Goal: Task Accomplishment & Management: Manage account settings

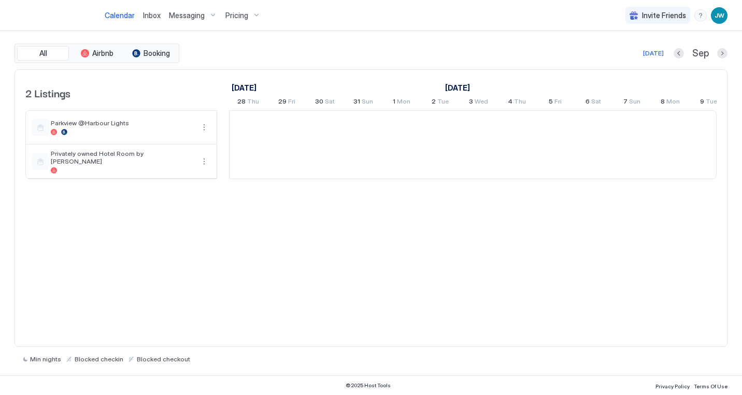
scroll to position [0, 576]
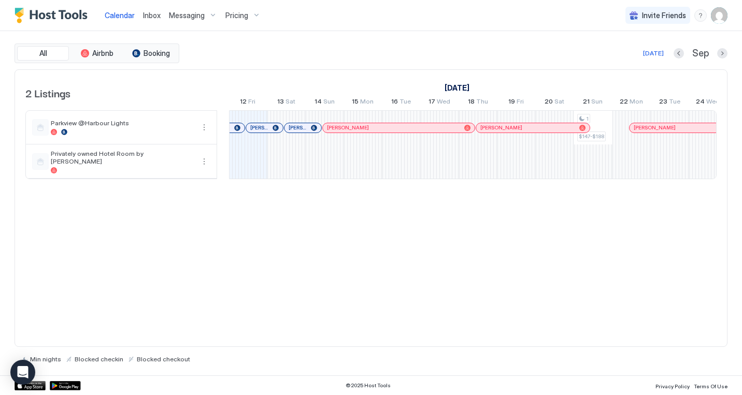
click at [243, 15] on span "Pricing" at bounding box center [236, 15] width 23 height 9
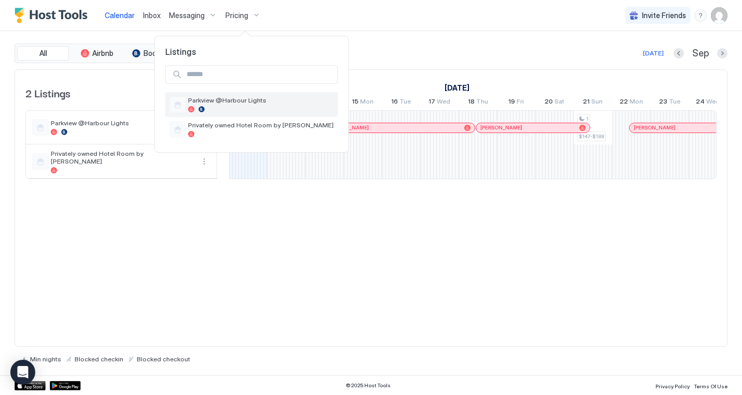
click at [233, 104] on span "Parkview @Harbour Lights" at bounding box center [261, 100] width 146 height 8
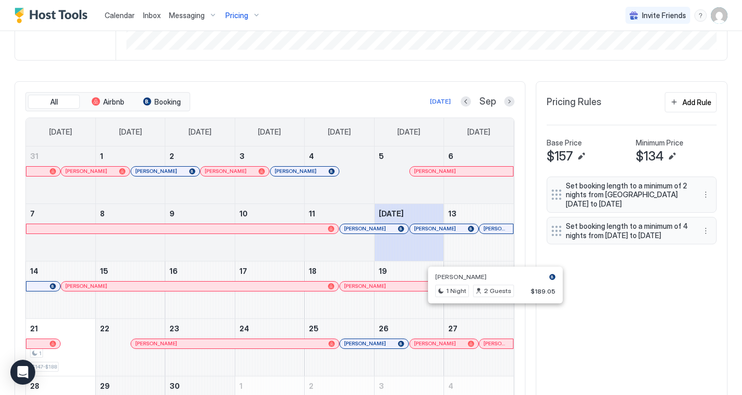
scroll to position [267, 0]
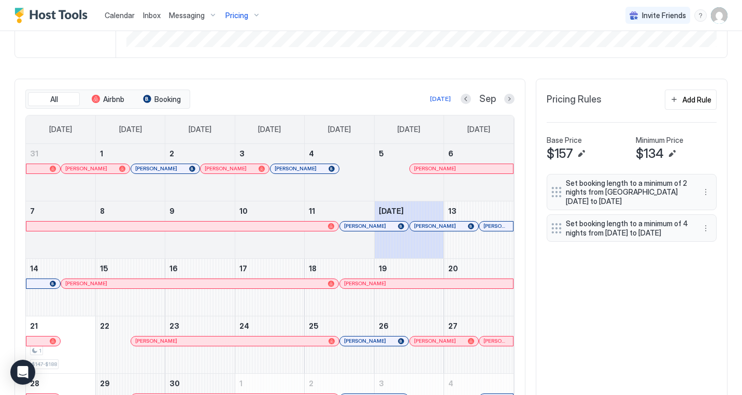
click at [581, 329] on div "All Airbnb Booking Today Sep Sunday Monday Tuesday Wednesday Thursday Friday Sa…" at bounding box center [371, 261] width 713 height 364
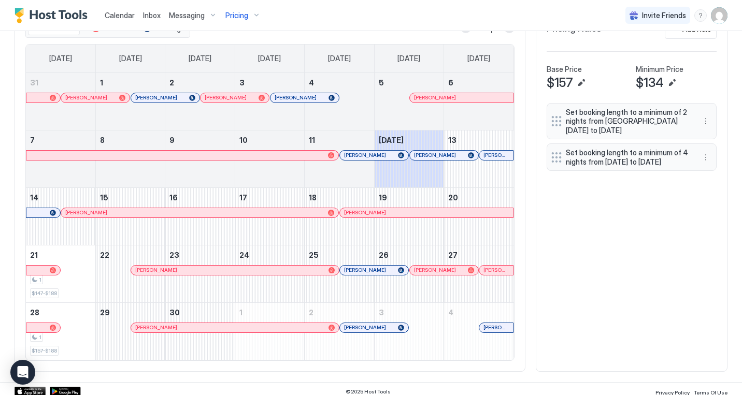
scroll to position [339, 0]
click at [82, 278] on div "1" at bounding box center [60, 280] width 61 height 10
click at [68, 287] on div "1 $147-$188" at bounding box center [60, 273] width 61 height 49
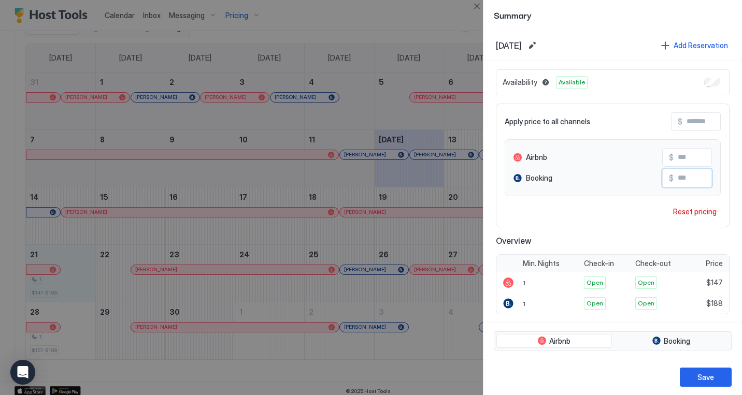
drag, startPoint x: 682, startPoint y: 178, endPoint x: 706, endPoint y: 177, distance: 23.8
click at [706, 177] on input "***" at bounding box center [715, 178] width 83 height 18
type input "***"
click at [705, 376] on div "Save" at bounding box center [706, 377] width 17 height 11
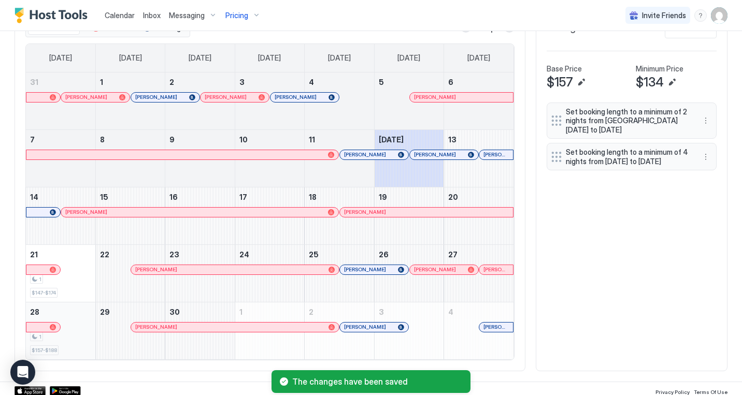
click at [67, 339] on div "1" at bounding box center [60, 337] width 61 height 10
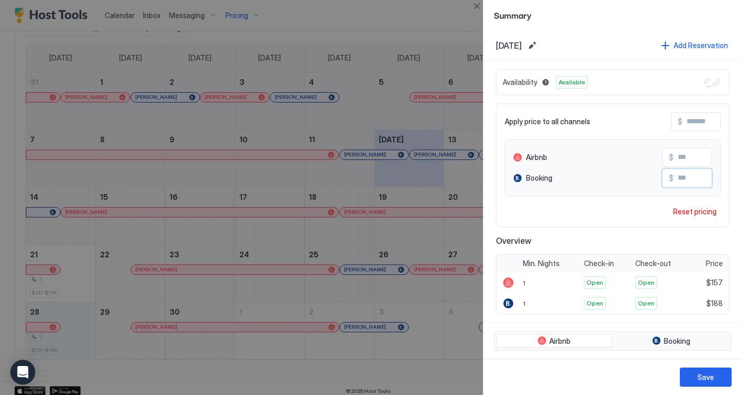
drag, startPoint x: 682, startPoint y: 176, endPoint x: 705, endPoint y: 176, distance: 23.8
click at [705, 176] on input "***" at bounding box center [715, 178] width 83 height 18
type input "*"
type input "***"
click at [711, 372] on button "Save" at bounding box center [706, 377] width 52 height 19
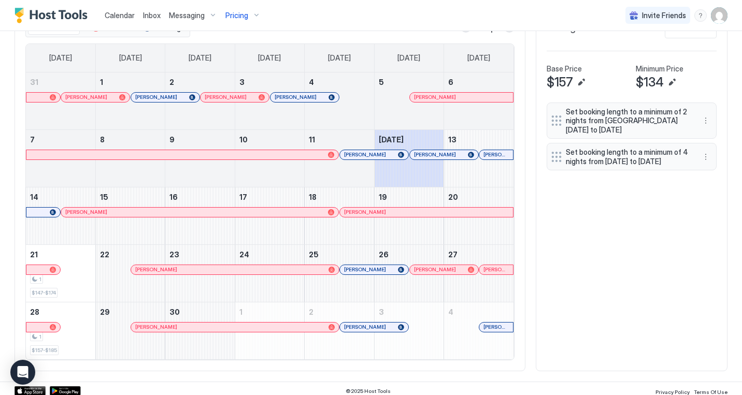
click at [570, 279] on div "All Airbnb Booking Today Sep Sunday Monday Tuesday Wednesday Thursday Friday Sa…" at bounding box center [371, 189] width 713 height 364
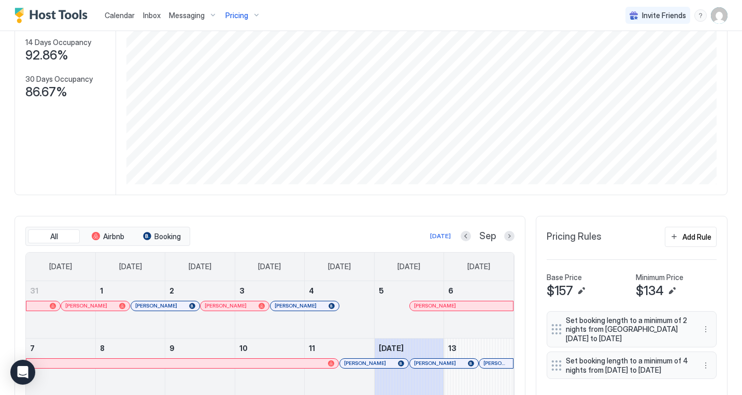
scroll to position [284, 0]
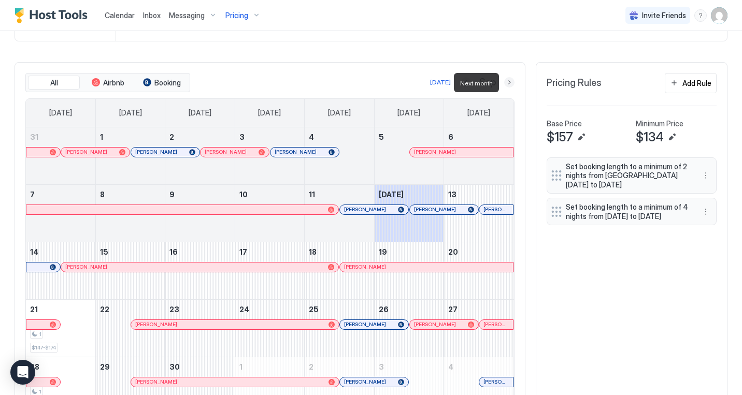
click at [511, 81] on button "Next month" at bounding box center [509, 82] width 10 height 10
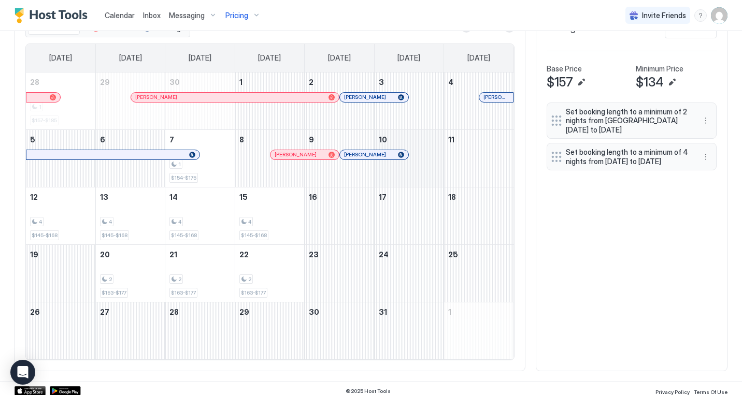
scroll to position [344, 0]
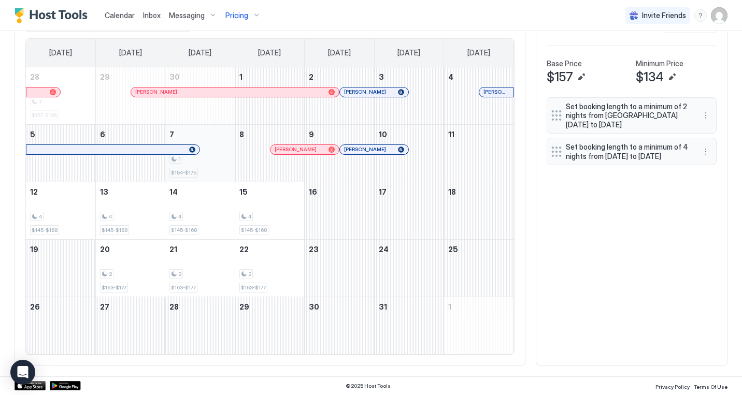
click at [209, 161] on div "1" at bounding box center [199, 159] width 61 height 10
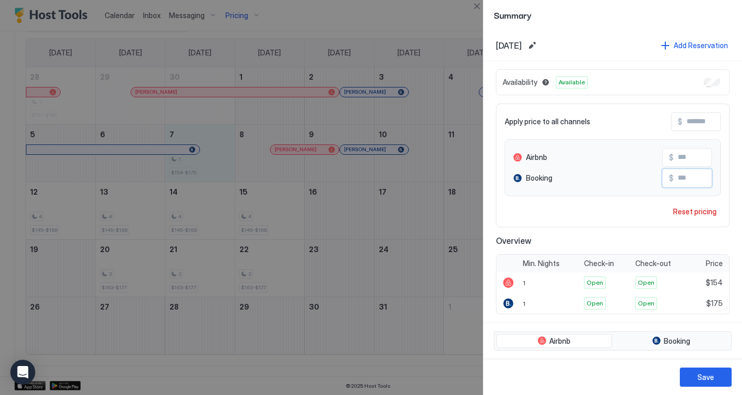
drag, startPoint x: 685, startPoint y: 176, endPoint x: 704, endPoint y: 178, distance: 19.4
click at [704, 178] on input "***" at bounding box center [715, 178] width 83 height 18
type input "***"
click at [698, 379] on button "Save" at bounding box center [706, 377] width 52 height 19
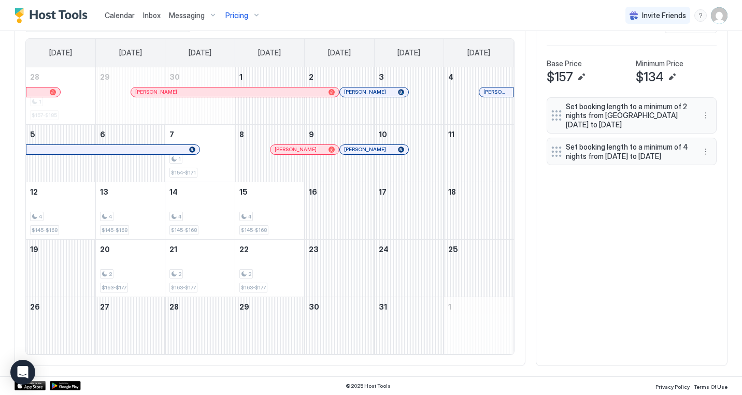
click at [536, 219] on div "All Airbnb Booking Today Oct Sunday Monday Tuesday Wednesday Thursday Friday Sa…" at bounding box center [371, 184] width 713 height 364
drag, startPoint x: 422, startPoint y: 158, endPoint x: 484, endPoint y: 150, distance: 62.1
click at [484, 150] on tr "5 6 7 1 $154-$171 8 Monica Lee Sye 9 Nathan Baumgart 10 11" at bounding box center [270, 153] width 488 height 58
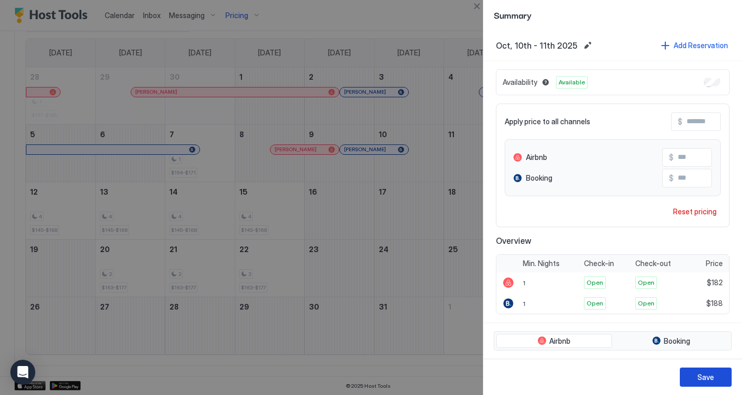
click at [705, 380] on div "Save" at bounding box center [706, 377] width 17 height 11
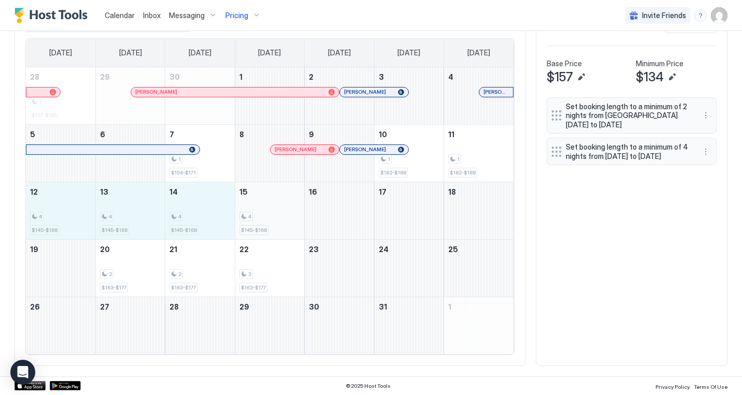
drag, startPoint x: 67, startPoint y: 223, endPoint x: 270, endPoint y: 220, distance: 202.2
click at [270, 220] on tr "12 4 $145-$168 13 4 $145-$168 14 4 $145-$168 15 4 $145-$168 16 17 18" at bounding box center [270, 211] width 488 height 58
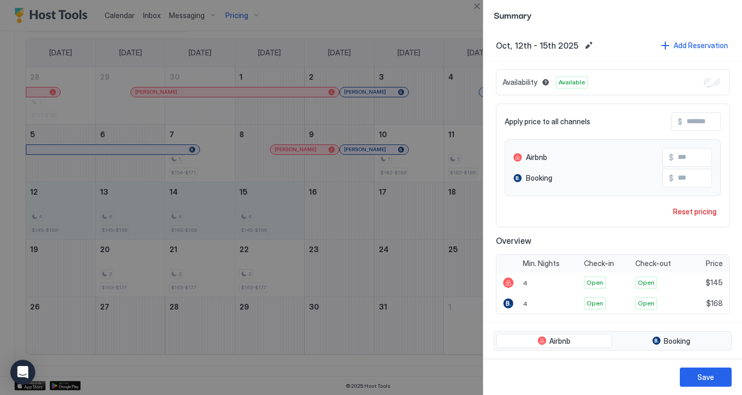
click at [479, 12] on div at bounding box center [371, 197] width 742 height 395
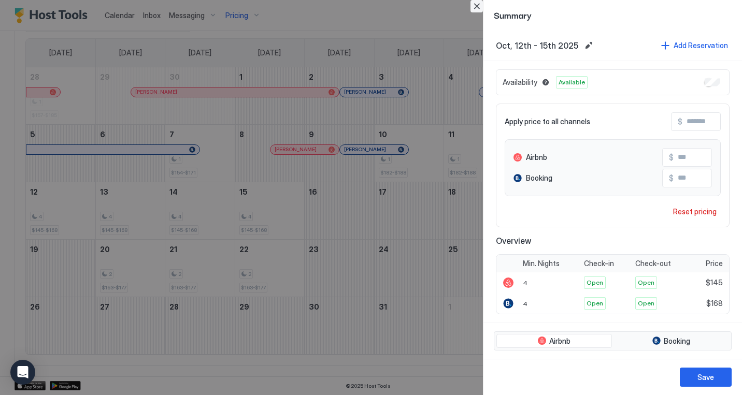
click at [477, 8] on button "Close" at bounding box center [477, 6] width 12 height 12
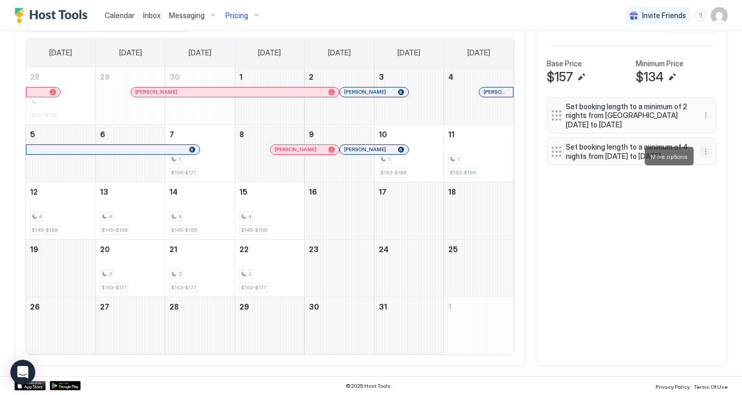
click at [708, 158] on button "More options" at bounding box center [706, 152] width 12 height 12
click at [724, 172] on span "Edit" at bounding box center [721, 171] width 11 height 8
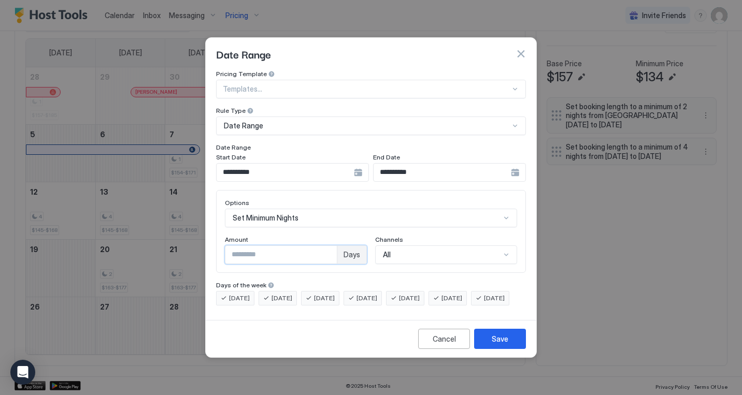
drag, startPoint x: 242, startPoint y: 247, endPoint x: 232, endPoint y: 247, distance: 9.8
click at [232, 247] on input "*" at bounding box center [280, 255] width 111 height 18
type input "*"
click at [500, 344] on div "Save" at bounding box center [500, 339] width 17 height 11
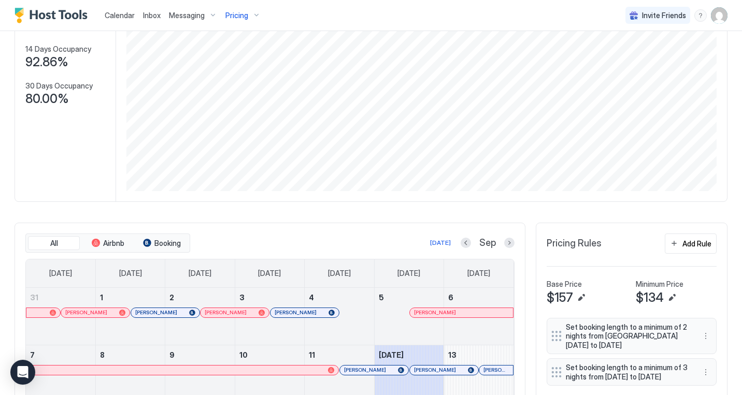
scroll to position [246, 0]
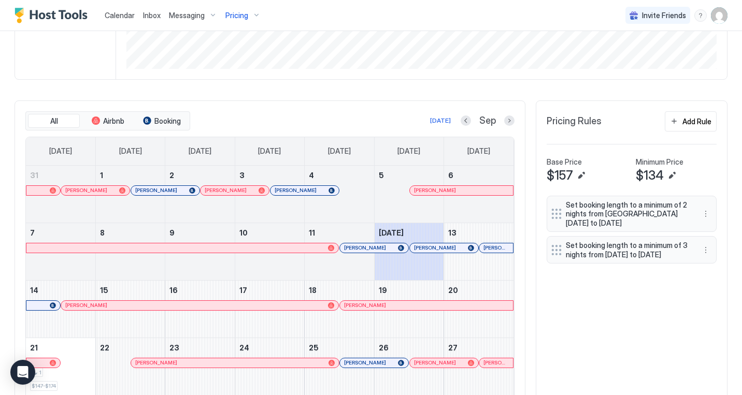
click at [515, 117] on div "All Airbnb Booking Today Sep Sunday Monday Tuesday Wednesday Thursday Friday Sa…" at bounding box center [270, 283] width 511 height 364
click at [511, 117] on button "Next month" at bounding box center [509, 121] width 10 height 10
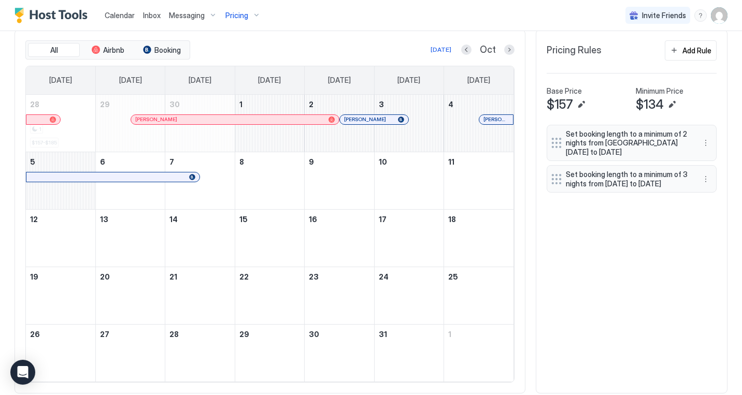
scroll to position [344, 0]
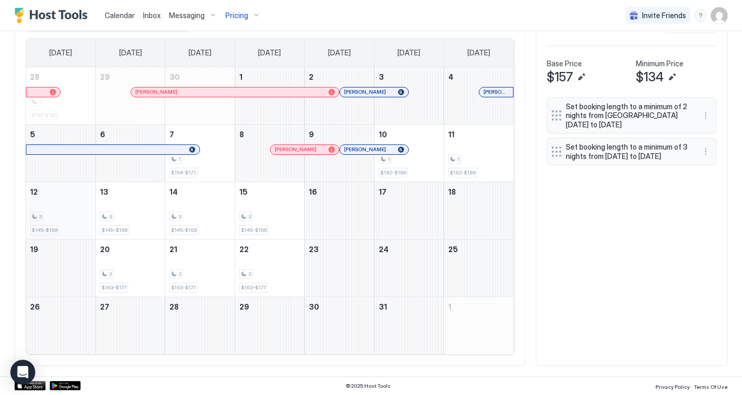
click at [67, 208] on div "3 $145-$168" at bounding box center [60, 211] width 61 height 49
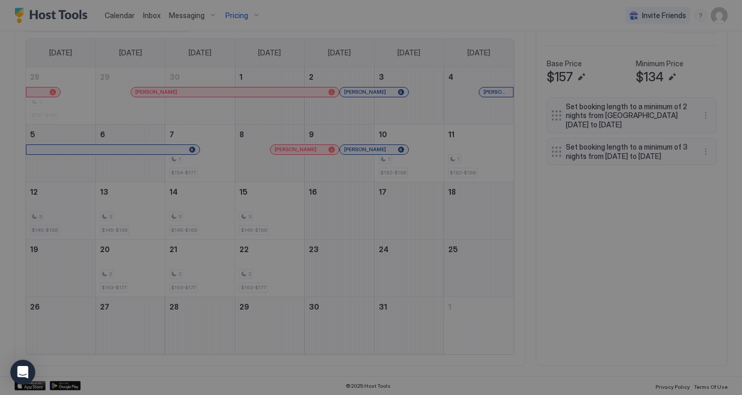
type input "***"
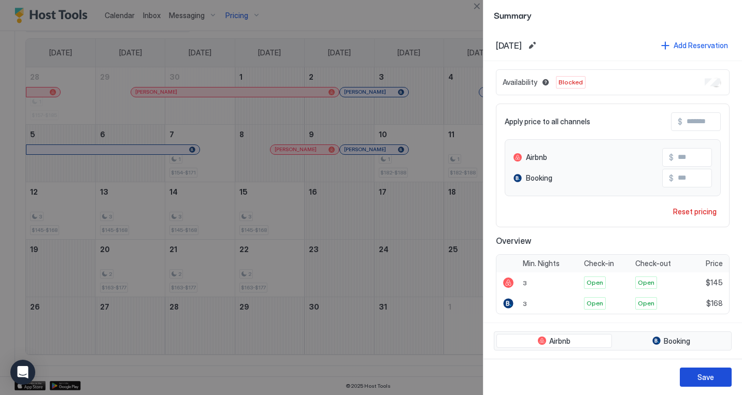
click at [711, 372] on div "Save" at bounding box center [706, 377] width 17 height 11
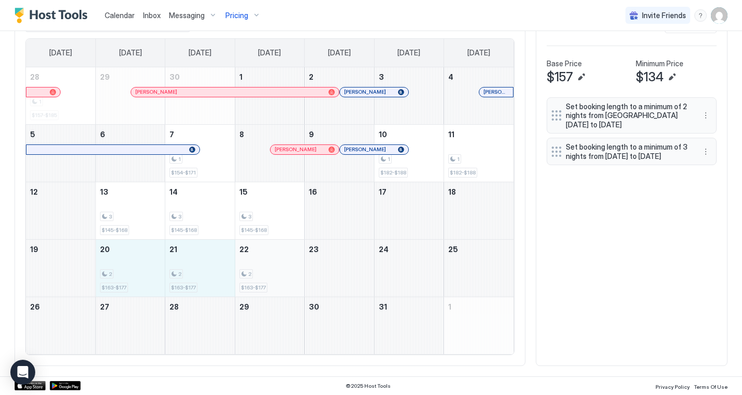
drag, startPoint x: 128, startPoint y: 266, endPoint x: 260, endPoint y: 272, distance: 132.3
click at [260, 272] on tr "19 20 2 $163-$177 21 2 $163-$177 22 2 $163-$177 23 24 25" at bounding box center [270, 268] width 488 height 58
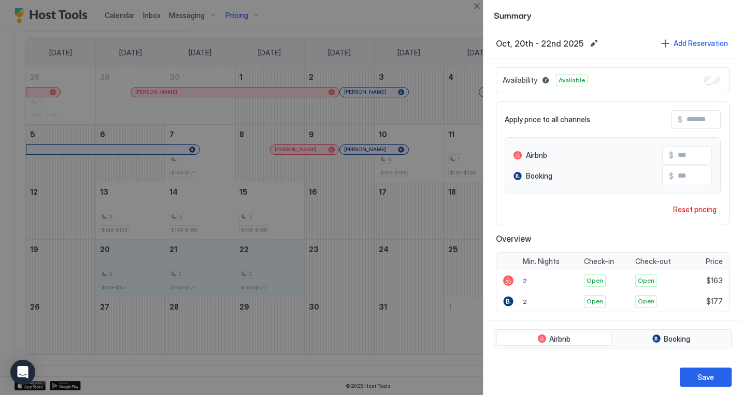
scroll to position [0, 0]
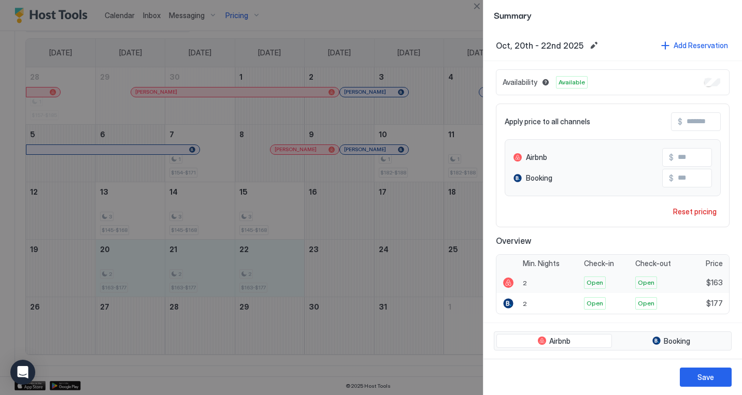
click at [534, 279] on div "2" at bounding box center [550, 283] width 61 height 21
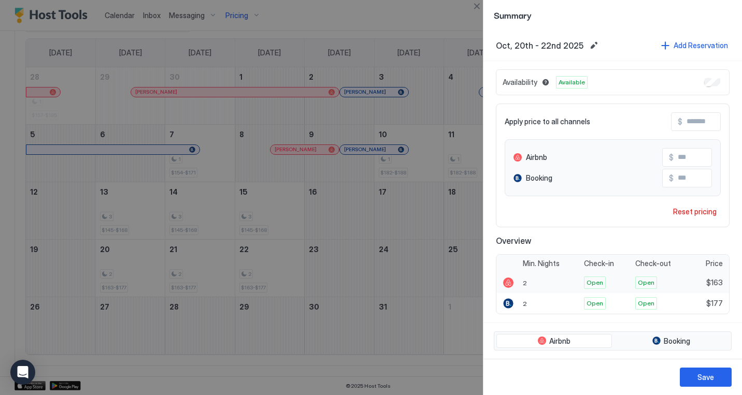
click at [531, 284] on div "2" at bounding box center [550, 283] width 61 height 21
click at [476, 6] on button "Close" at bounding box center [477, 6] width 12 height 12
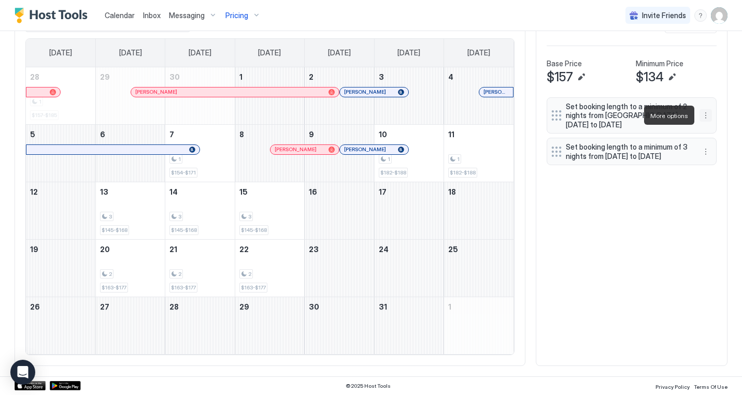
click at [705, 115] on button "More options" at bounding box center [706, 115] width 12 height 12
click at [720, 146] on span "Pause" at bounding box center [725, 147] width 19 height 8
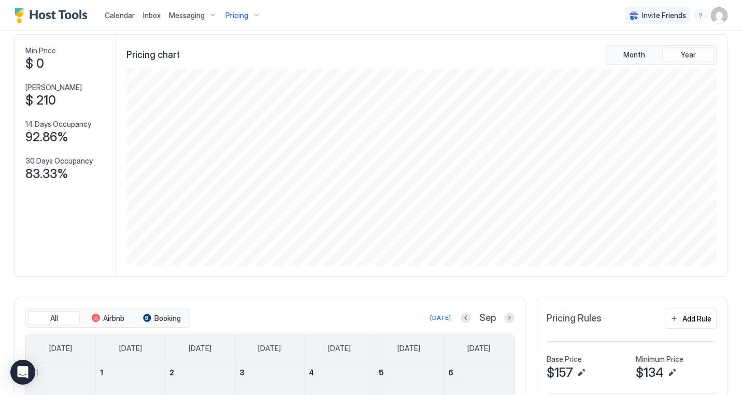
scroll to position [50, 0]
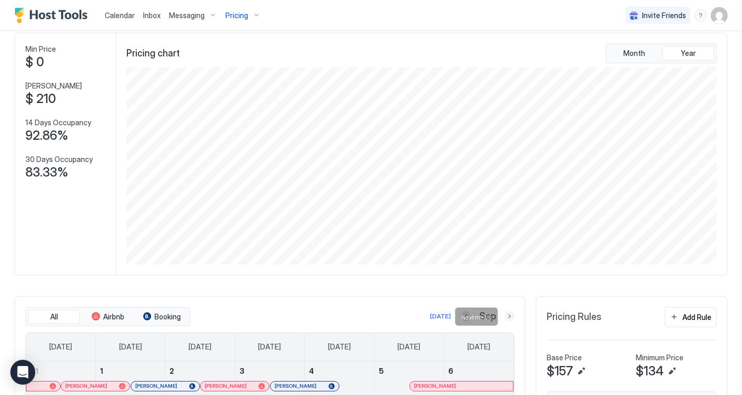
click at [510, 315] on button "Next month" at bounding box center [509, 317] width 10 height 10
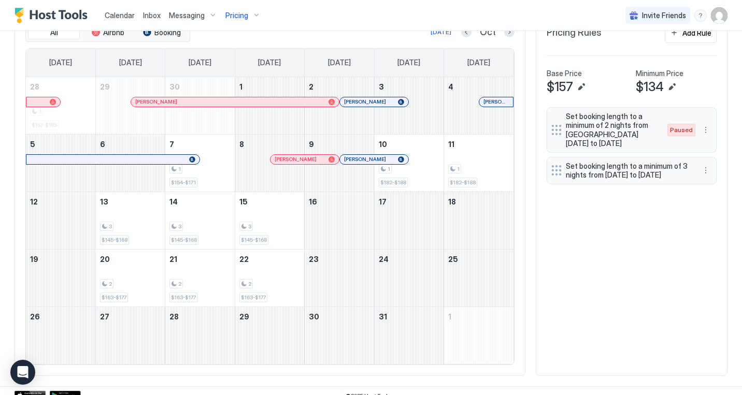
scroll to position [344, 0]
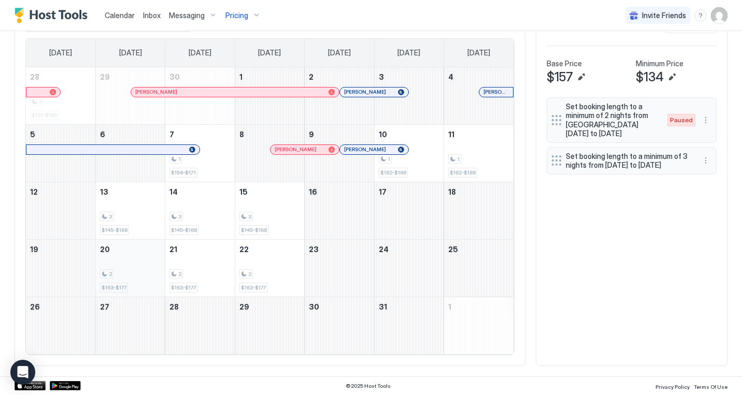
click at [149, 272] on div "2" at bounding box center [130, 275] width 61 height 10
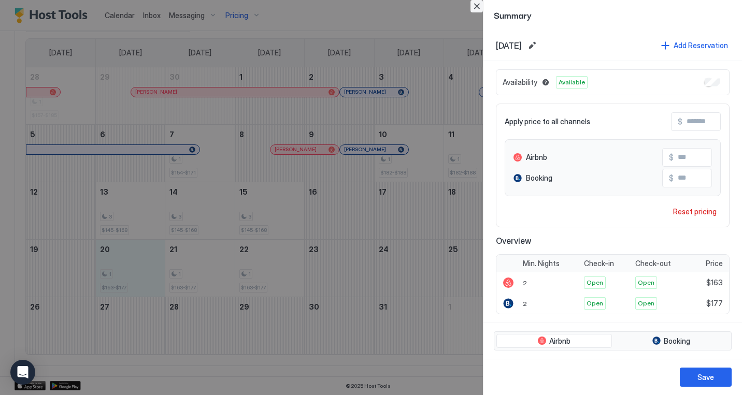
click at [477, 7] on button "Close" at bounding box center [477, 6] width 12 height 12
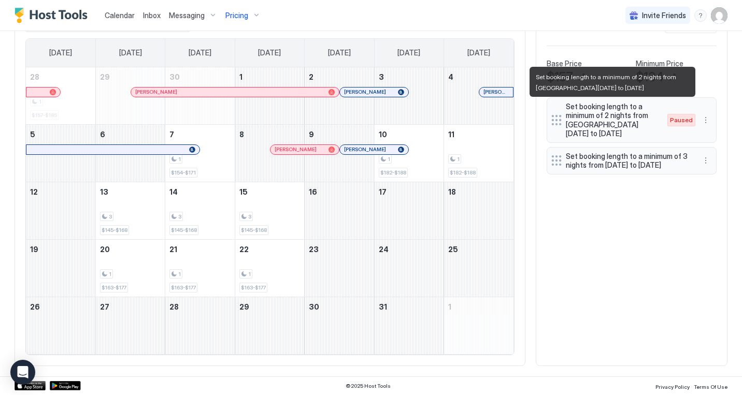
click at [649, 129] on span "Set booking length to a minimum of 2 nights from [GEOGRAPHIC_DATA][DATE] to [DA…" at bounding box center [611, 120] width 91 height 36
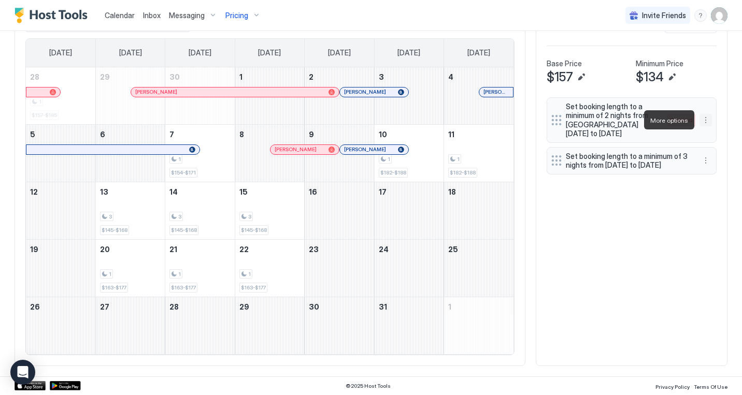
click at [705, 117] on button "More options" at bounding box center [706, 120] width 12 height 12
click at [640, 274] on div at bounding box center [371, 197] width 742 height 395
click at [614, 274] on div "All Airbnb Booking Today Oct Sunday Monday Tuesday Wednesday Thursday Friday Sa…" at bounding box center [371, 184] width 713 height 364
click at [612, 243] on div "All Airbnb Booking Today Oct Sunday Monday Tuesday Wednesday Thursday Friday Sa…" at bounding box center [371, 184] width 713 height 364
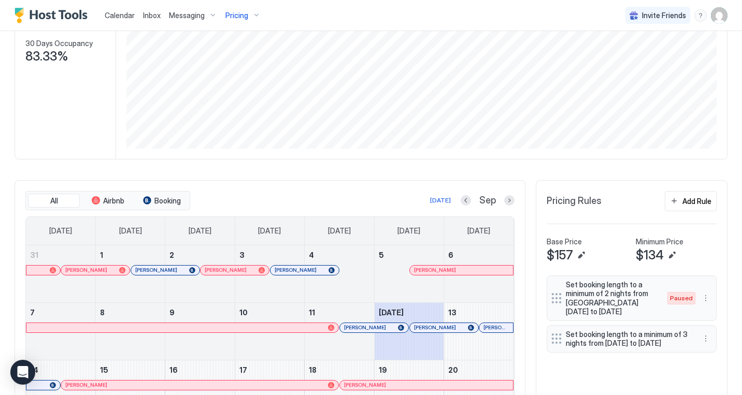
scroll to position [176, 0]
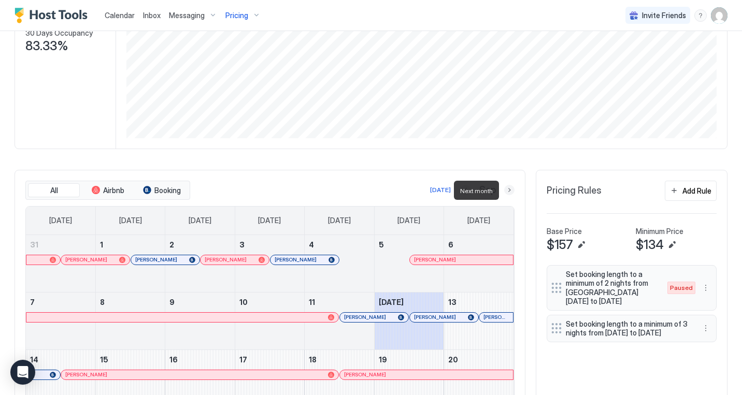
click at [510, 191] on button "Next month" at bounding box center [509, 190] width 10 height 10
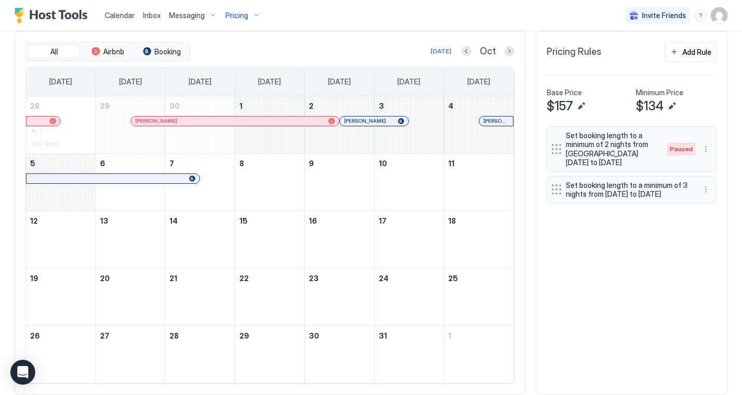
scroll to position [344, 0]
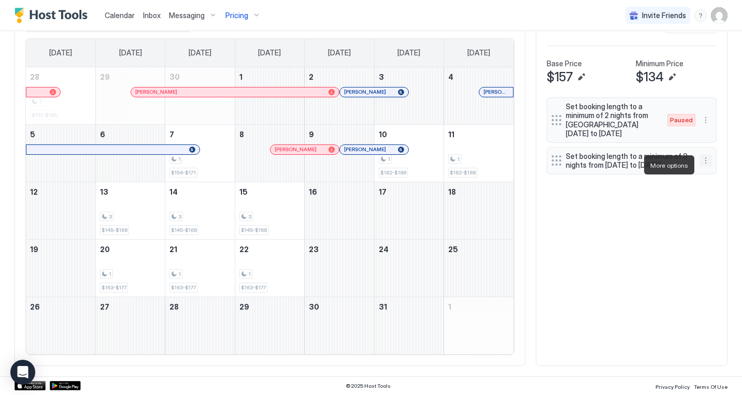
click at [705, 167] on button "More options" at bounding box center [706, 160] width 12 height 12
click at [718, 194] on span "Pause" at bounding box center [725, 196] width 19 height 8
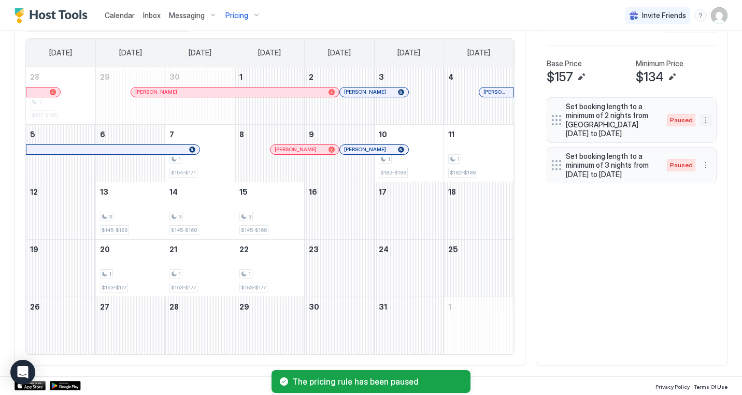
click at [706, 118] on button "More options" at bounding box center [706, 120] width 12 height 12
click at [630, 306] on div at bounding box center [371, 197] width 742 height 395
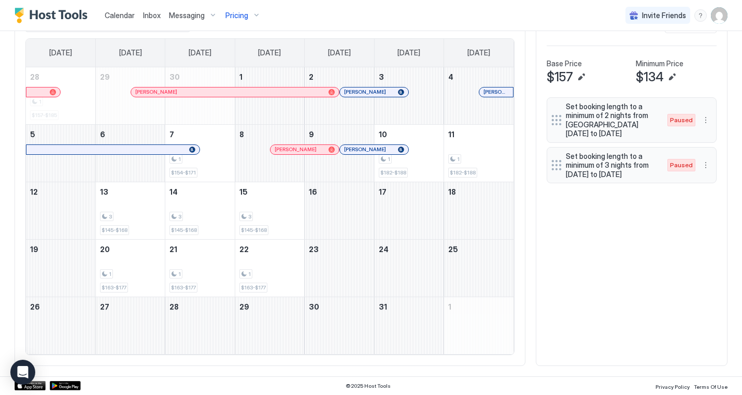
click at [649, 279] on div "All Airbnb Booking Today Oct Sunday Monday Tuesday Wednesday Thursday Friday Sa…" at bounding box center [371, 184] width 713 height 364
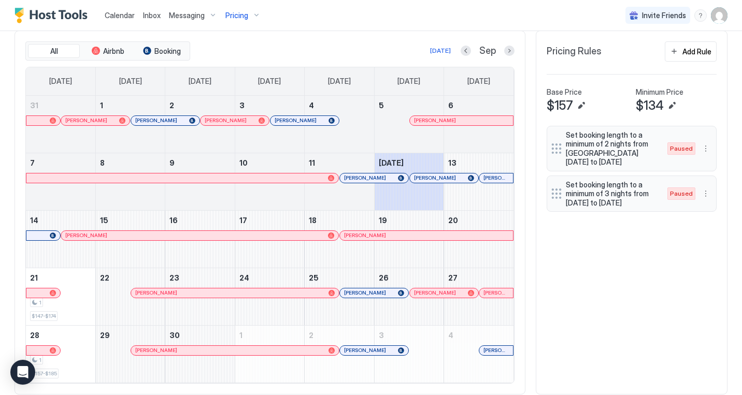
scroll to position [314, 0]
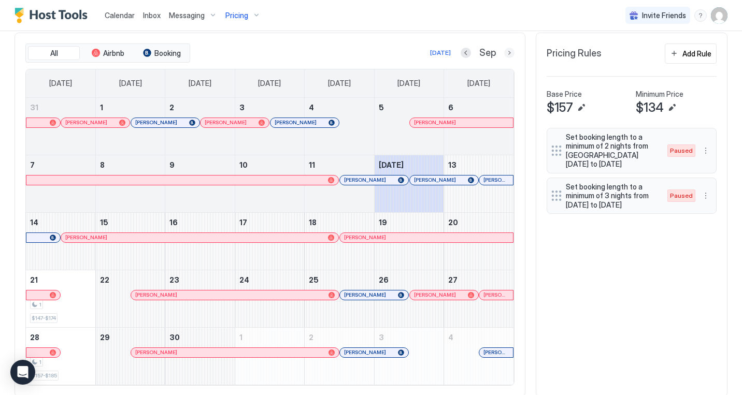
click at [510, 52] on button "Next month" at bounding box center [509, 53] width 10 height 10
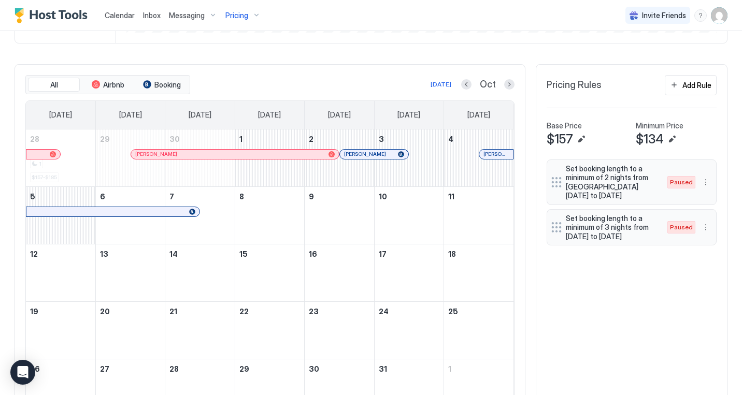
scroll to position [344, 0]
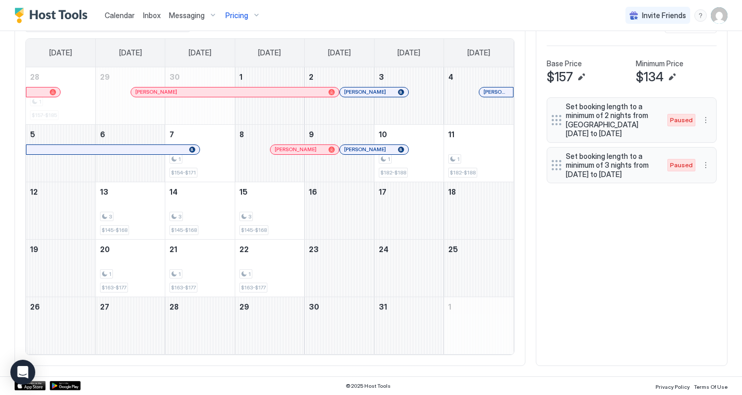
click at [579, 265] on div "All Airbnb Booking [DATE] Oct [DATE] [DATE] [DATE] [DATE] [DATE] [DATE] [DATE] …" at bounding box center [371, 184] width 713 height 364
click at [439, 167] on div "1 $182-$188" at bounding box center [409, 153] width 69 height 57
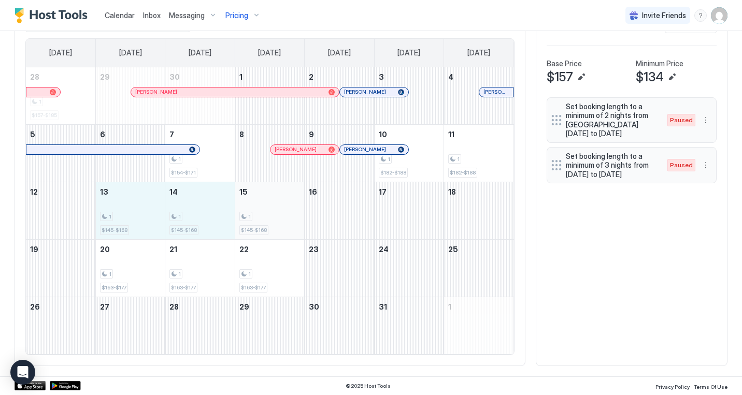
drag, startPoint x: 137, startPoint y: 219, endPoint x: 259, endPoint y: 227, distance: 122.1
click at [259, 227] on tr "12 13 1 $145-$168 14 1 $145-$168 15 1 $145-$168 16 17 18" at bounding box center [270, 211] width 488 height 58
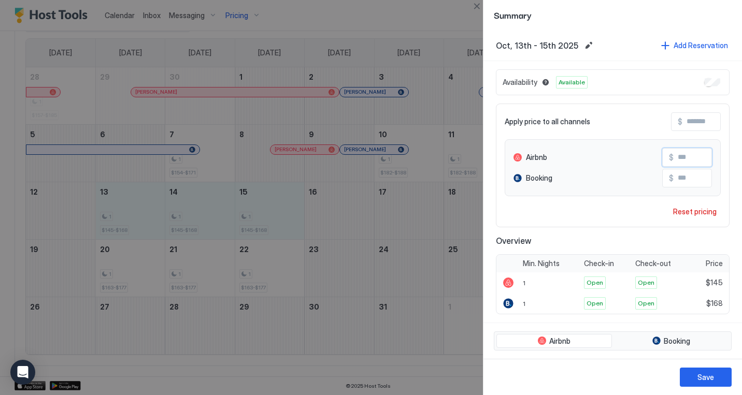
drag, startPoint x: 681, startPoint y: 158, endPoint x: 691, endPoint y: 158, distance: 10.4
click at [691, 158] on input "***" at bounding box center [715, 158] width 83 height 18
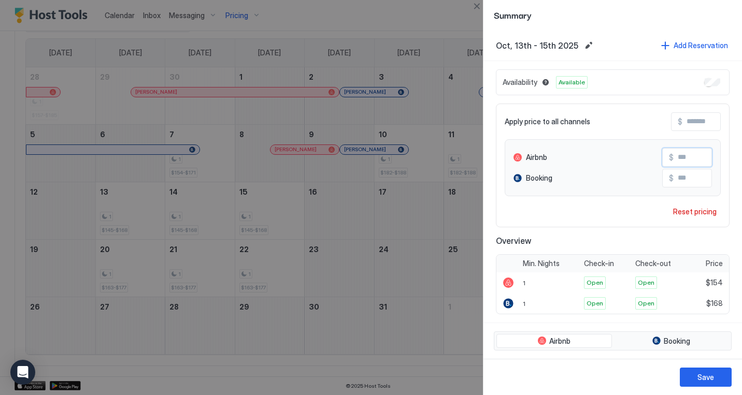
type input "***"
drag, startPoint x: 682, startPoint y: 178, endPoint x: 695, endPoint y: 181, distance: 13.2
click at [695, 181] on input "***" at bounding box center [715, 178] width 83 height 18
type input "***"
click at [709, 378] on div "Save" at bounding box center [706, 377] width 17 height 11
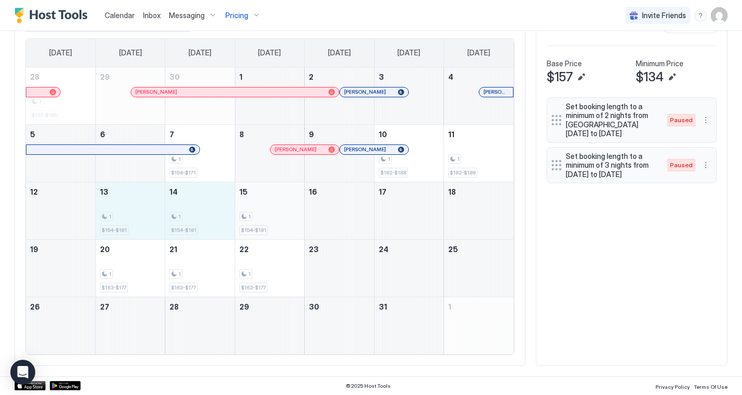
drag, startPoint x: 141, startPoint y: 220, endPoint x: 259, endPoint y: 216, distance: 118.3
click at [259, 216] on tr "12 13 1 $154-$181 14 1 $154-$181 15 1 $154-$181 16 17 18" at bounding box center [270, 211] width 488 height 58
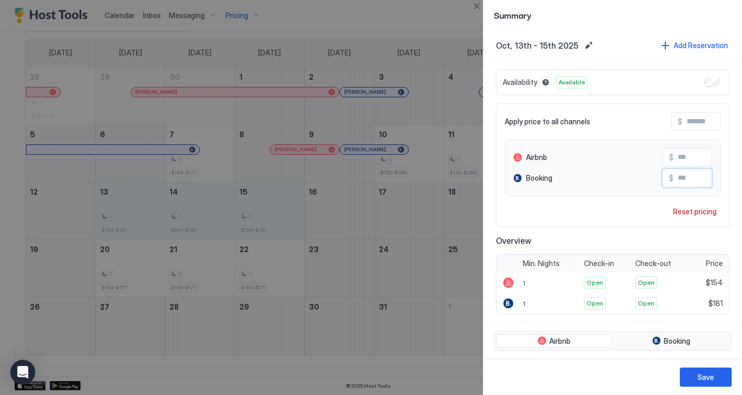
drag, startPoint x: 681, startPoint y: 177, endPoint x: 691, endPoint y: 178, distance: 10.4
click at [691, 178] on input "***" at bounding box center [715, 178] width 83 height 18
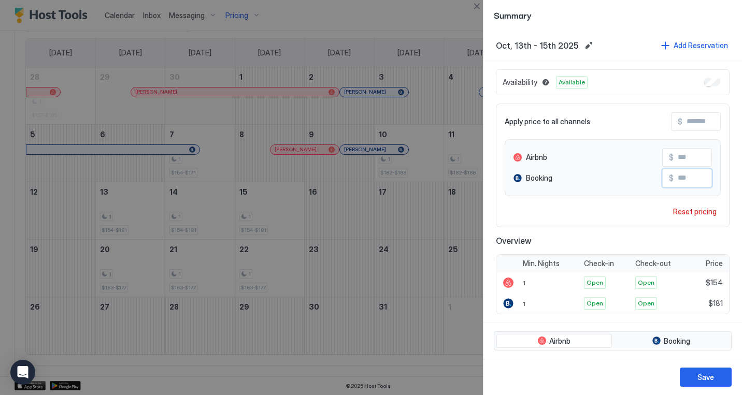
click at [697, 173] on input "***" at bounding box center [715, 178] width 83 height 18
click at [697, 177] on input "***" at bounding box center [715, 178] width 83 height 18
type input "***"
click at [697, 373] on button "Save" at bounding box center [706, 377] width 52 height 19
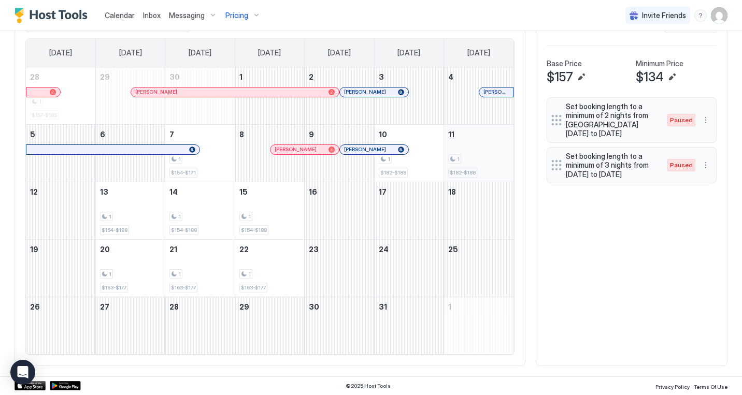
click at [470, 150] on div "1 $182-$188" at bounding box center [478, 153] width 61 height 49
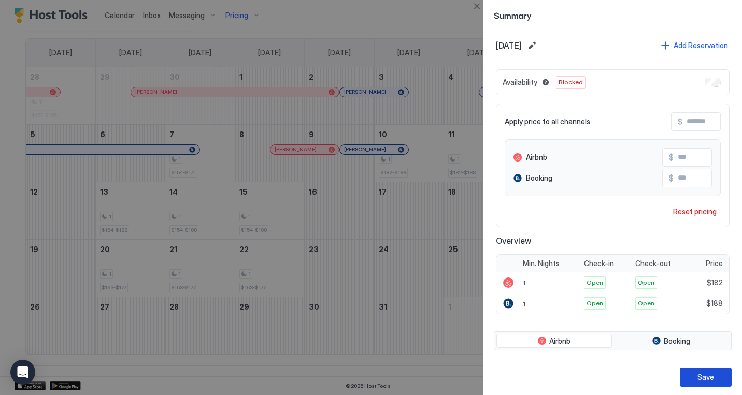
click at [707, 373] on div "Save" at bounding box center [706, 377] width 17 height 11
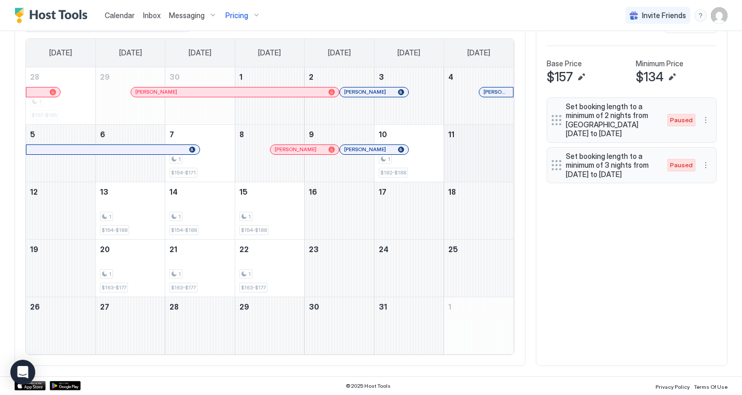
click at [464, 164] on div "October 11, 2025" at bounding box center [478, 153] width 69 height 57
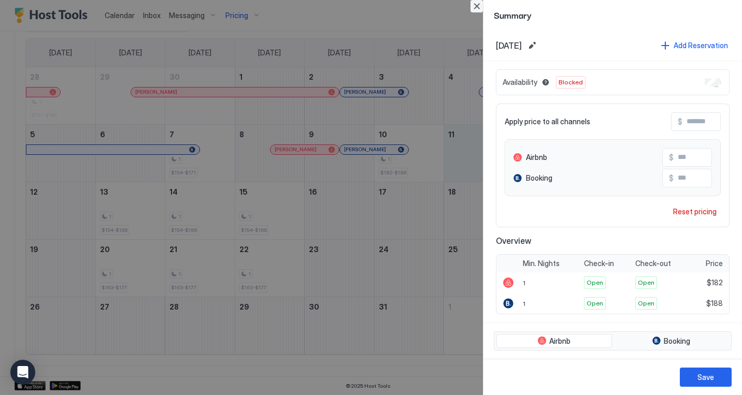
click at [478, 5] on button "Close" at bounding box center [477, 6] width 12 height 12
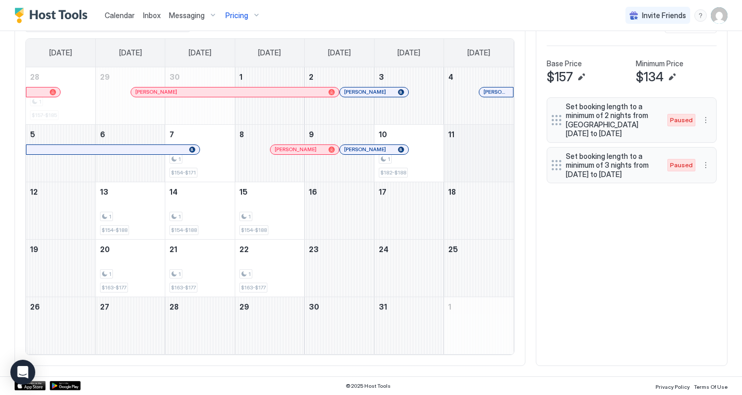
click at [476, 165] on div "October 11, 2025" at bounding box center [478, 153] width 69 height 57
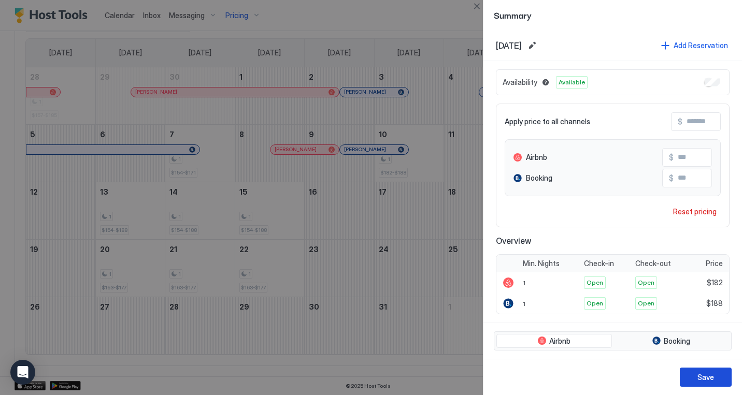
click at [691, 375] on button "Save" at bounding box center [706, 377] width 52 height 19
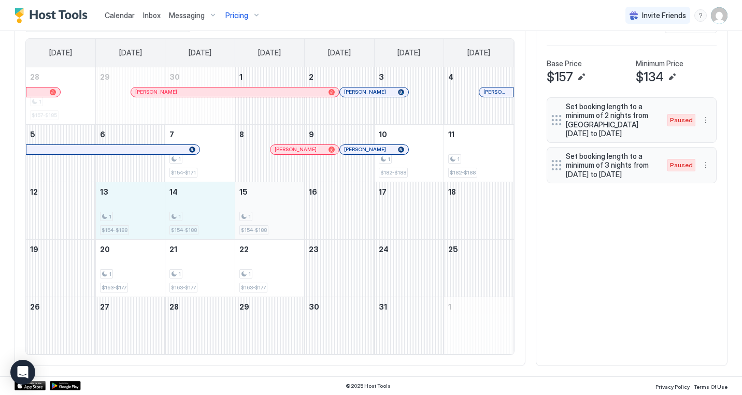
drag, startPoint x: 127, startPoint y: 218, endPoint x: 270, endPoint y: 215, distance: 143.1
click at [270, 215] on tr "12 13 1 $154-$188 14 1 $154-$188 15 1 $154-$188 16 17 18" at bounding box center [270, 211] width 488 height 58
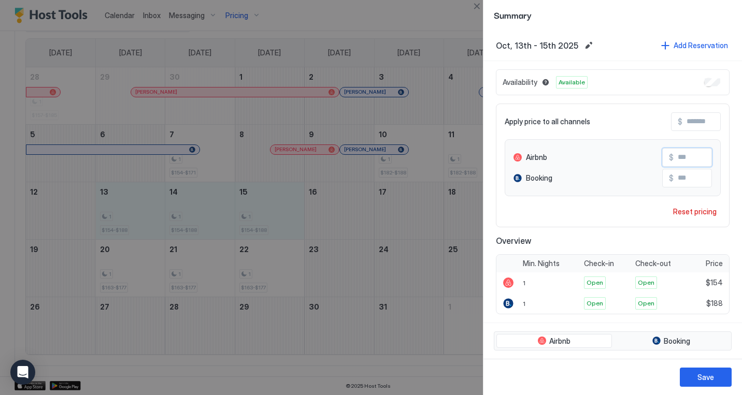
drag, startPoint x: 685, startPoint y: 158, endPoint x: 691, endPoint y: 158, distance: 6.2
click at [691, 158] on input "***" at bounding box center [715, 158] width 83 height 18
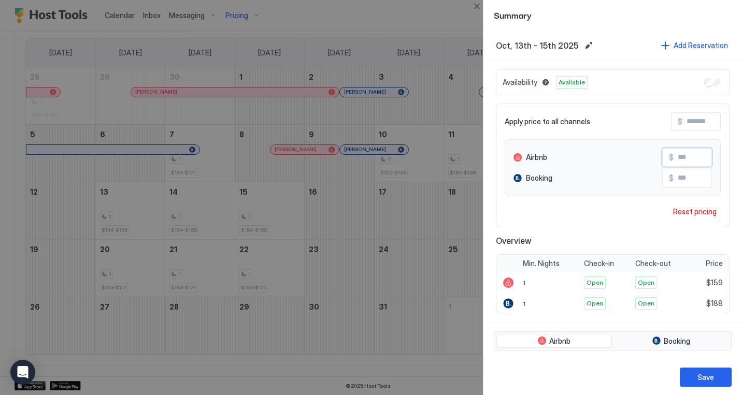
type input "***"
drag, startPoint x: 685, startPoint y: 179, endPoint x: 693, endPoint y: 180, distance: 7.8
click at [693, 180] on input "***" at bounding box center [715, 178] width 83 height 18
type input "******"
click at [709, 380] on div "Save" at bounding box center [706, 377] width 17 height 11
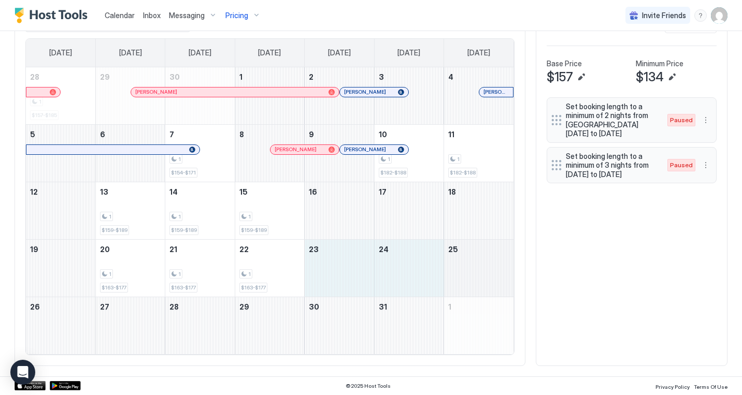
drag, startPoint x: 320, startPoint y: 267, endPoint x: 465, endPoint y: 272, distance: 145.2
click at [465, 272] on tr "19 20 1 $163-$177 21 1 $163-$177 22 1 $163-$177 23 24 25" at bounding box center [270, 268] width 488 height 58
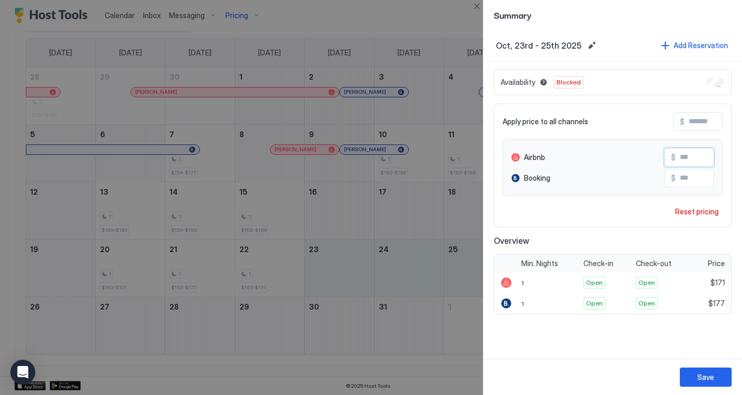
drag, startPoint x: 683, startPoint y: 158, endPoint x: 704, endPoint y: 162, distance: 21.7
click at [704, 162] on input "***" at bounding box center [717, 158] width 83 height 18
click at [682, 178] on input "***" at bounding box center [715, 178] width 83 height 18
drag, startPoint x: 682, startPoint y: 158, endPoint x: 702, endPoint y: 158, distance: 19.7
click at [702, 158] on input "***" at bounding box center [715, 158] width 83 height 18
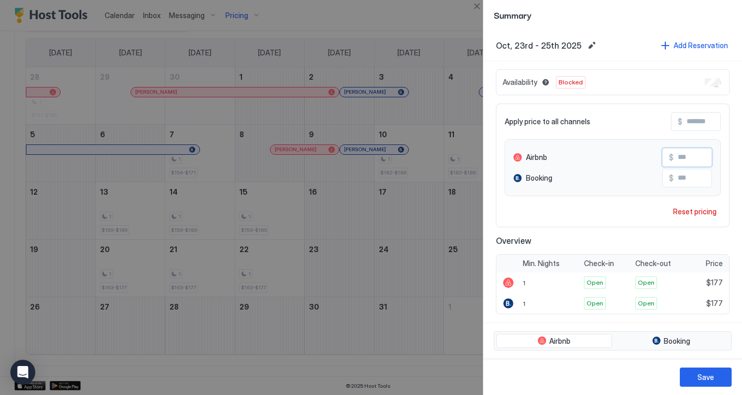
type input "***"
drag, startPoint x: 681, startPoint y: 179, endPoint x: 700, endPoint y: 184, distance: 19.7
click at [700, 184] on input "***" at bounding box center [715, 178] width 83 height 18
type input "******"
click at [710, 379] on div "Save" at bounding box center [706, 377] width 17 height 11
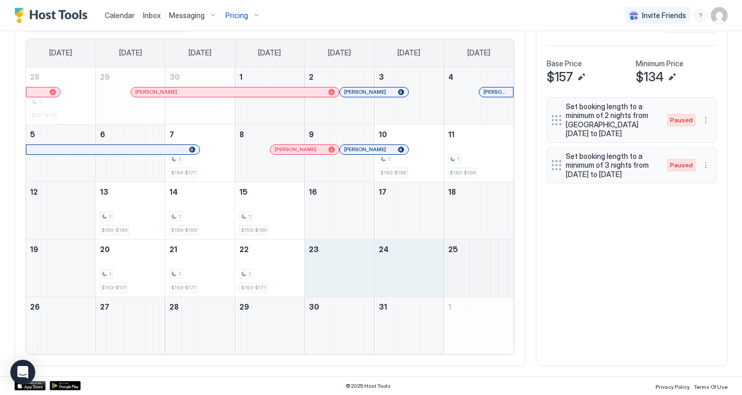
drag, startPoint x: 321, startPoint y: 266, endPoint x: 479, endPoint y: 276, distance: 157.9
click at [479, 276] on tr "19 20 1 $163-$177 21 1 $163-$177 22 1 $163-$177 23 24 25" at bounding box center [270, 268] width 488 height 58
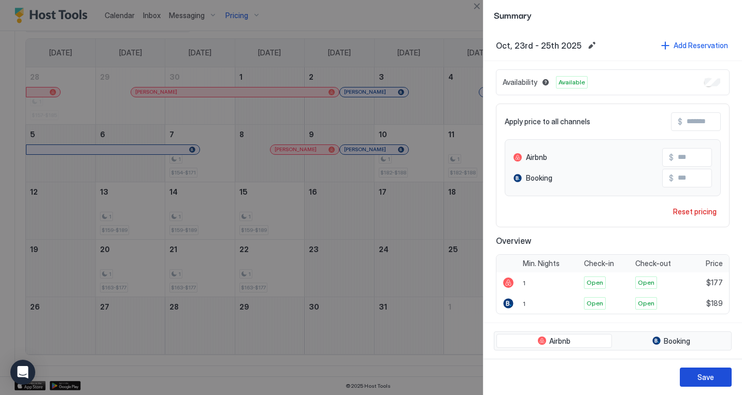
click at [708, 380] on div "Save" at bounding box center [706, 377] width 17 height 11
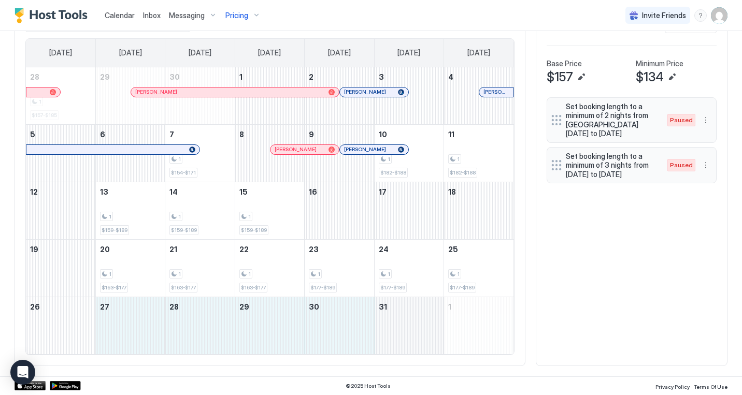
drag, startPoint x: 122, startPoint y: 327, endPoint x: 404, endPoint y: 340, distance: 281.7
click at [404, 340] on tr "26 27 28 29 30 31 1" at bounding box center [270, 326] width 488 height 58
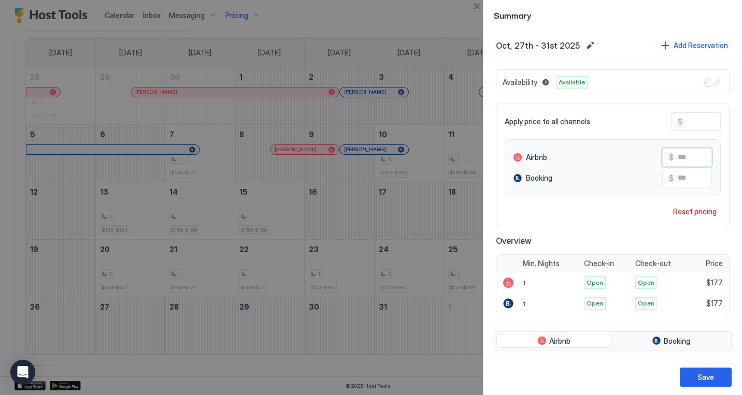
drag, startPoint x: 681, startPoint y: 158, endPoint x: 695, endPoint y: 162, distance: 14.8
click at [695, 162] on input "***" at bounding box center [715, 158] width 83 height 18
drag, startPoint x: 682, startPoint y: 161, endPoint x: 705, endPoint y: 162, distance: 22.8
click at [705, 162] on input "***" at bounding box center [715, 158] width 83 height 18
type input "***"
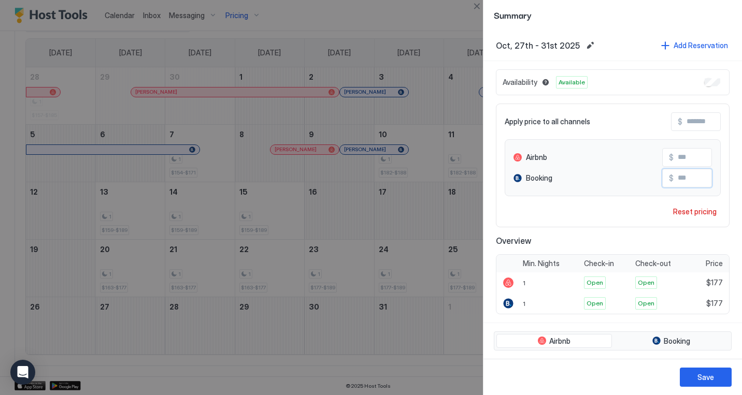
drag, startPoint x: 682, startPoint y: 179, endPoint x: 705, endPoint y: 184, distance: 23.9
click at [705, 184] on input "***" at bounding box center [715, 178] width 83 height 18
type input "******"
click at [709, 380] on div "Save" at bounding box center [706, 377] width 17 height 11
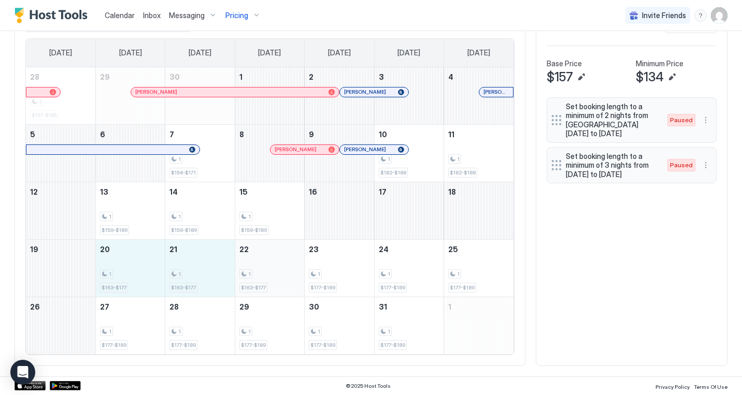
drag, startPoint x: 131, startPoint y: 280, endPoint x: 264, endPoint y: 280, distance: 133.2
click at [264, 280] on tr "19 20 1 $163-$177 21 1 $163-$177 22 1 $163-$177 23 1 $177-$189 24 1 $177-$189 2…" at bounding box center [270, 268] width 488 height 58
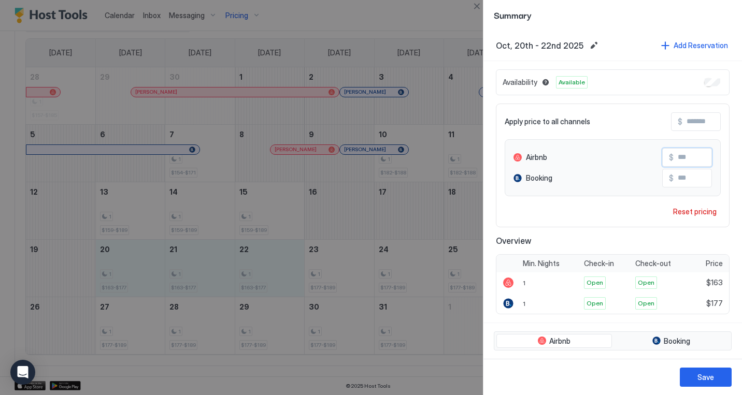
drag, startPoint x: 682, startPoint y: 156, endPoint x: 704, endPoint y: 161, distance: 23.3
click at [704, 161] on input "***" at bounding box center [715, 158] width 83 height 18
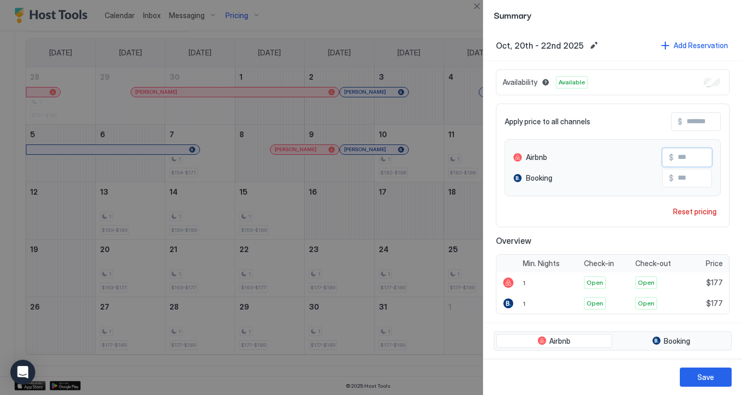
type input "***"
drag, startPoint x: 681, startPoint y: 177, endPoint x: 712, endPoint y: 184, distance: 31.8
click at [712, 184] on input "***" at bounding box center [715, 178] width 83 height 18
type input "******"
click at [706, 382] on div "Save" at bounding box center [706, 377] width 17 height 11
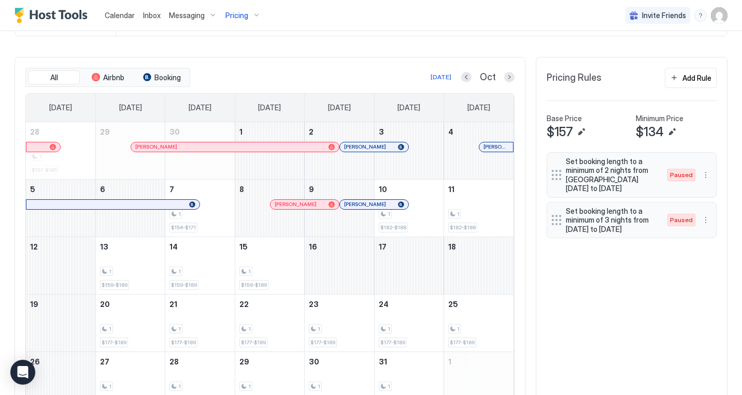
scroll to position [0, 0]
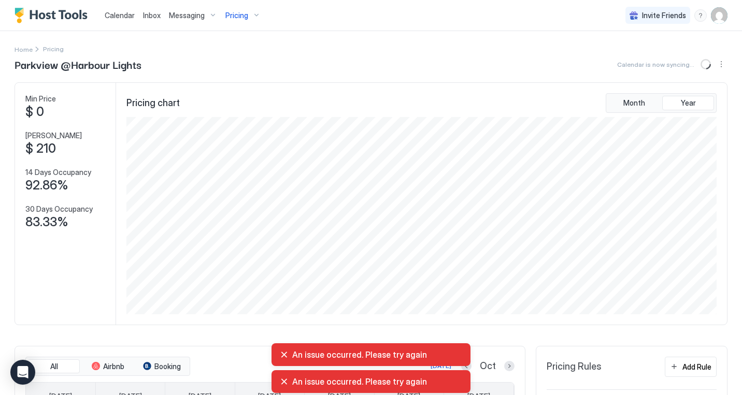
click at [324, 38] on div "Home Pricing Parkview @Harbour Lights Calendar is now syncing... Min Price $ 0 …" at bounding box center [371, 376] width 713 height 690
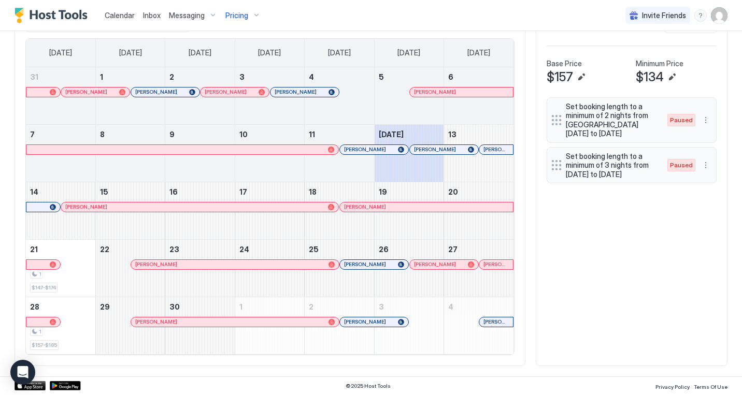
scroll to position [312, 0]
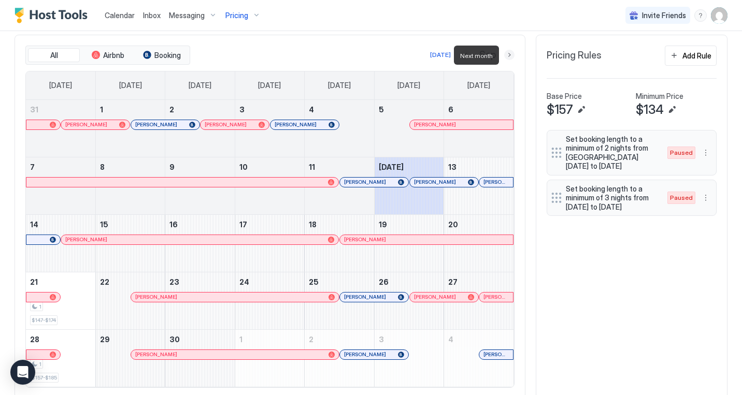
click at [511, 58] on button "Next month" at bounding box center [509, 55] width 10 height 10
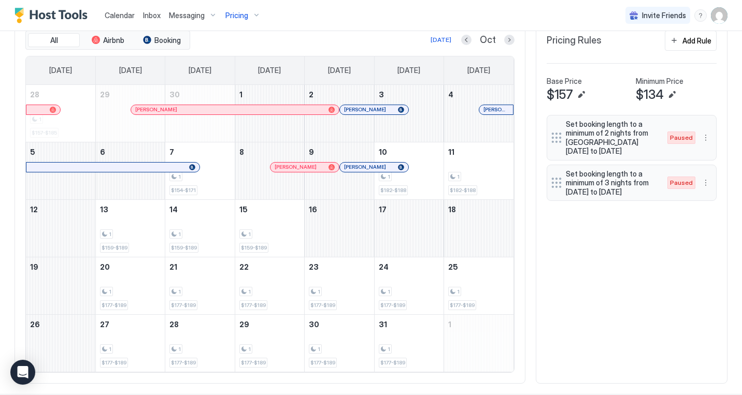
scroll to position [304, 0]
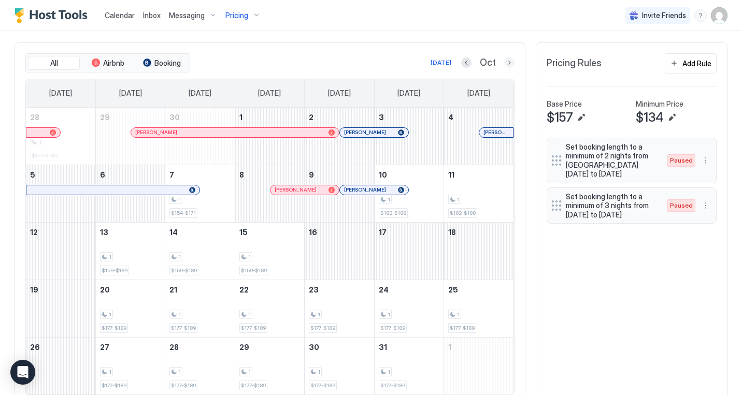
click at [511, 62] on button "Next month" at bounding box center [509, 63] width 10 height 10
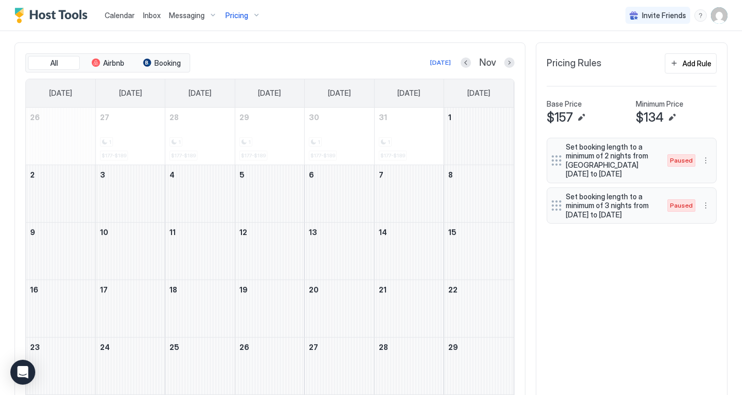
click at [585, 296] on div "All Airbnb Booking Today Nov Sunday Monday Tuesday Wednesday Thursday Friday Sa…" at bounding box center [371, 254] width 713 height 422
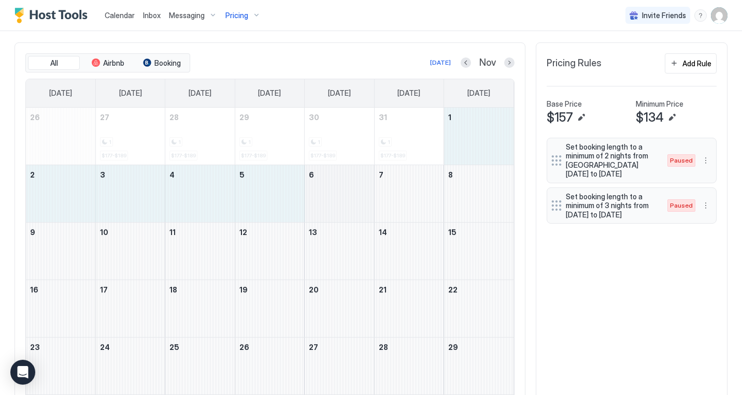
drag, startPoint x: 465, startPoint y: 137, endPoint x: 344, endPoint y: 192, distance: 133.2
click at [344, 192] on tbody "26 27 1 $177-$189 28 1 $177-$189 29 1 $177-$189 30 1 $177-$189 31 1 $177-$189 1…" at bounding box center [270, 280] width 488 height 345
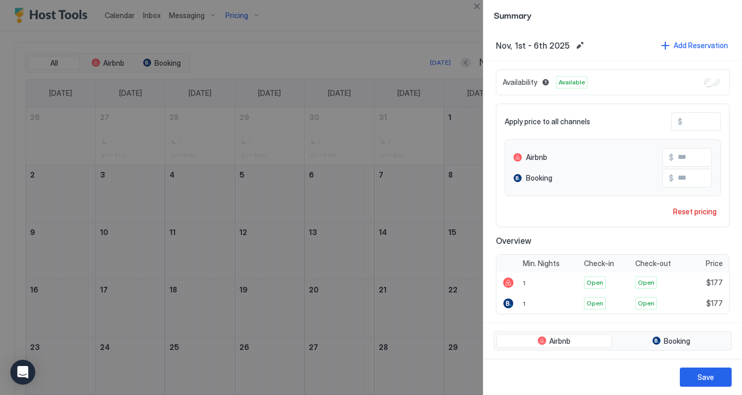
click at [684, 178] on input "***" at bounding box center [715, 178] width 83 height 18
type input "******"
click at [713, 378] on div "Save" at bounding box center [706, 377] width 17 height 11
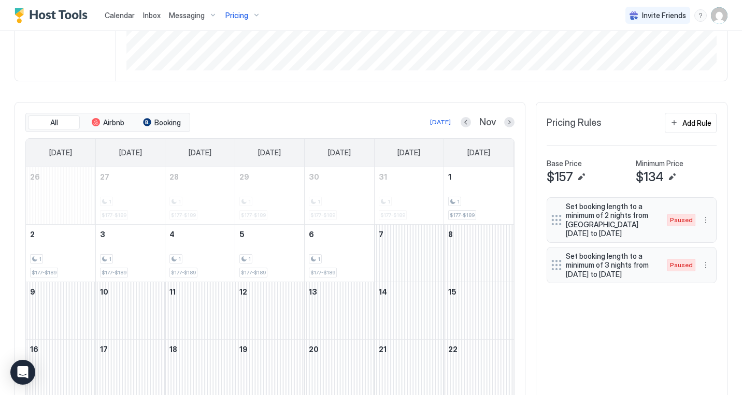
scroll to position [249, 0]
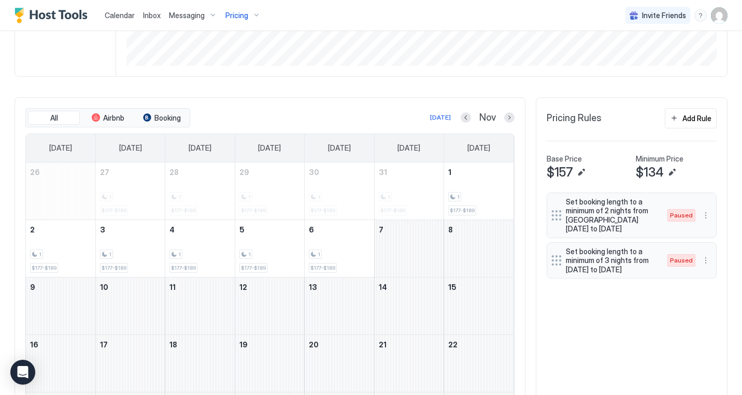
click at [365, 92] on div "Parkview @Harbour Lights Synced 27 minutes ago Min Price $ 0 Max Price $ 210 14…" at bounding box center [371, 169] width 713 height 722
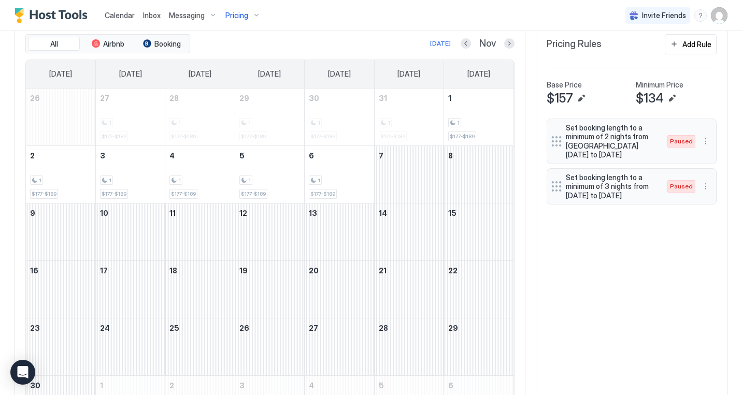
scroll to position [318, 0]
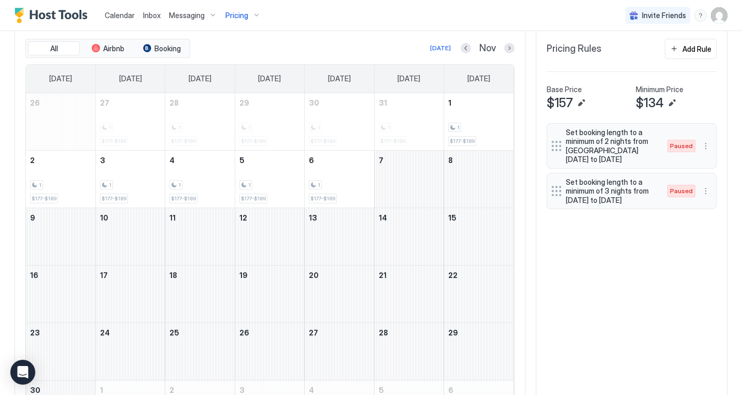
click at [538, 282] on div "All Airbnb Booking Today Nov Sunday Monday Tuesday Wednesday Thursday Friday Sa…" at bounding box center [371, 239] width 713 height 422
click at [348, 26] on div "Calendar Inbox Messaging Pricing Invite Friends JW" at bounding box center [371, 15] width 742 height 31
click at [148, 13] on span "Inbox" at bounding box center [152, 15] width 18 height 9
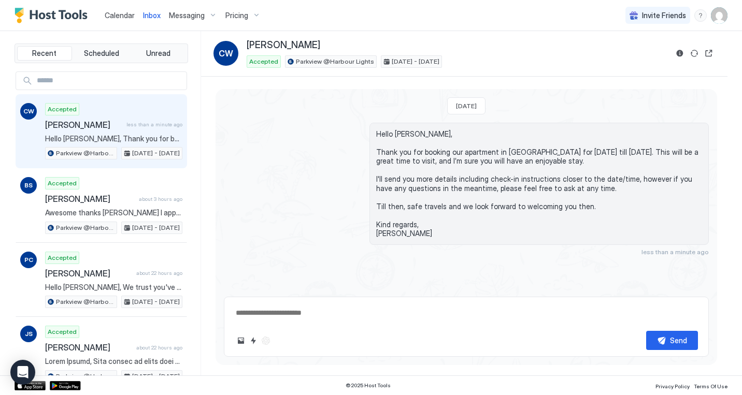
type textarea "*"
click at [119, 17] on span "Calendar" at bounding box center [120, 15] width 30 height 9
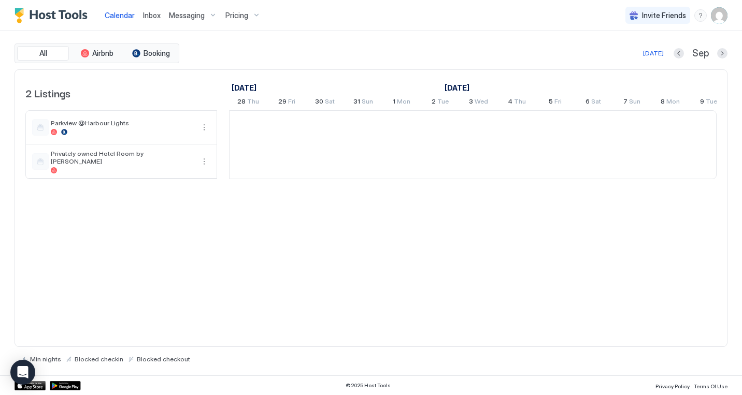
scroll to position [0, 576]
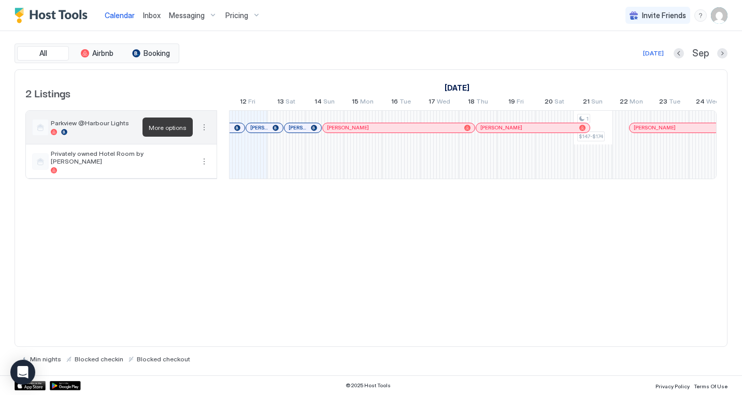
click at [202, 125] on button "More options" at bounding box center [204, 127] width 12 height 12
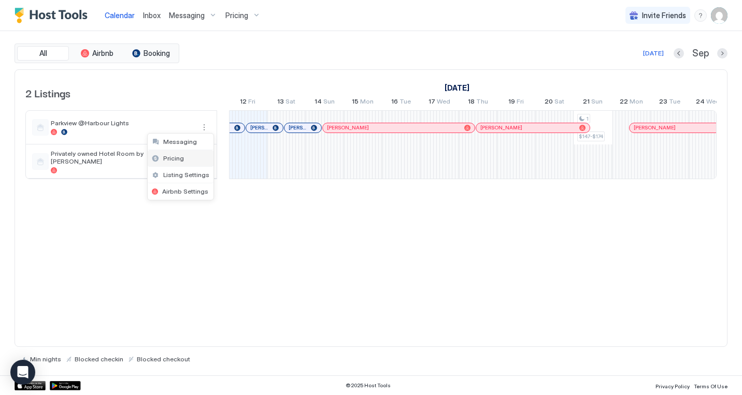
click at [177, 159] on span "Pricing" at bounding box center [173, 158] width 21 height 8
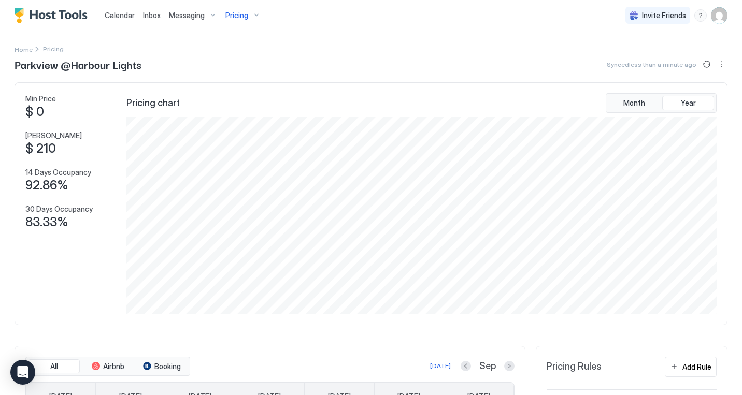
scroll to position [9, 0]
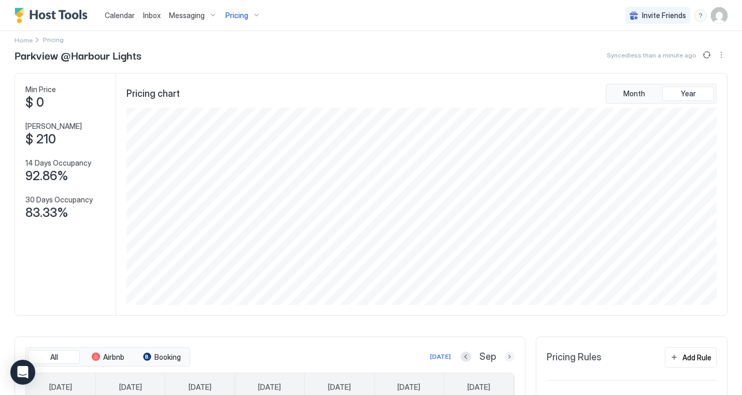
click at [513, 358] on button "Next month" at bounding box center [509, 357] width 10 height 10
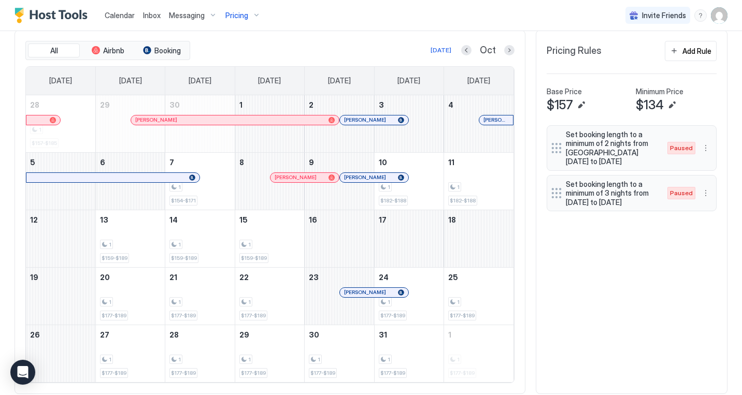
scroll to position [344, 0]
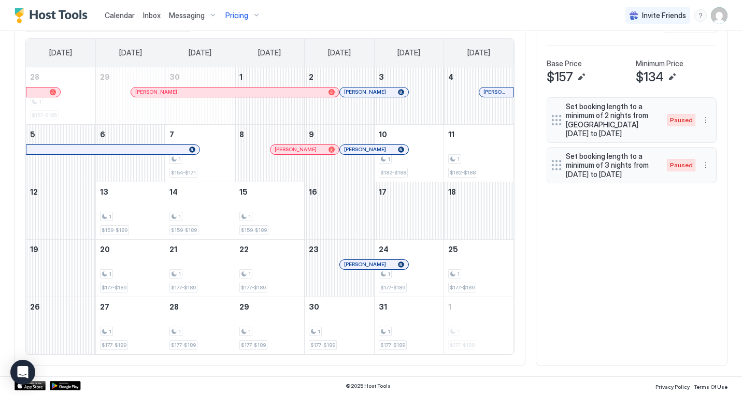
click at [400, 264] on div at bounding box center [401, 265] width 6 height 6
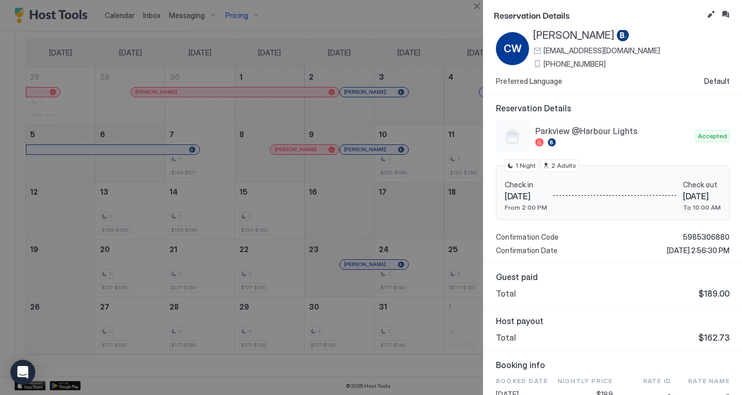
scroll to position [25, 0]
click at [439, 294] on div at bounding box center [371, 197] width 742 height 395
click at [477, 8] on button "Close" at bounding box center [477, 6] width 12 height 12
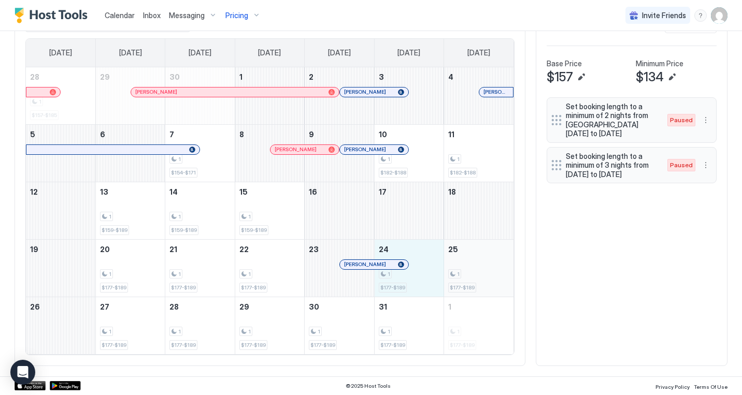
drag, startPoint x: 403, startPoint y: 286, endPoint x: 493, endPoint y: 286, distance: 90.2
click at [493, 286] on tr "19 20 1 $177-$189 21 1 $177-$189 22 1 $177-$189 23 Cole Watson 24 1 $177-$189 2…" at bounding box center [270, 268] width 488 height 58
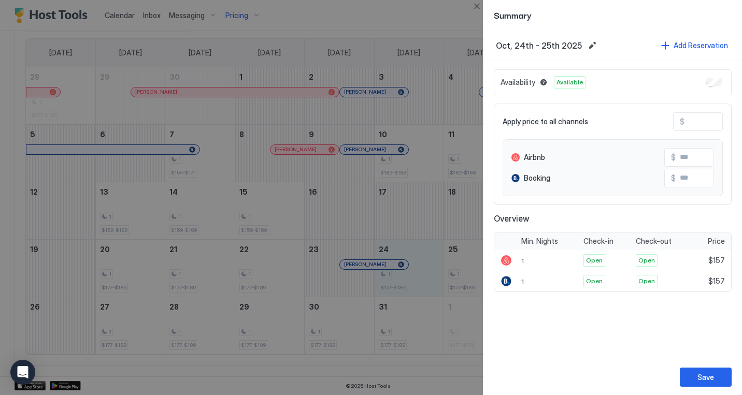
type input "***"
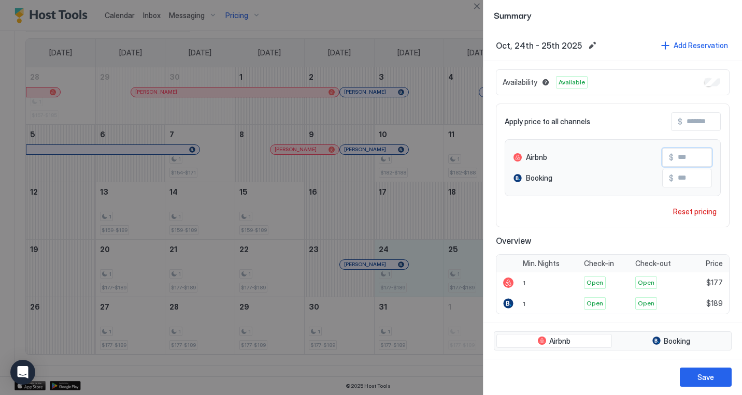
drag, startPoint x: 681, startPoint y: 158, endPoint x: 695, endPoint y: 157, distance: 13.5
click at [695, 157] on input "***" at bounding box center [715, 158] width 83 height 18
type input "***"
drag, startPoint x: 682, startPoint y: 181, endPoint x: 696, endPoint y: 181, distance: 14.0
click at [695, 181] on input "***" at bounding box center [715, 178] width 83 height 18
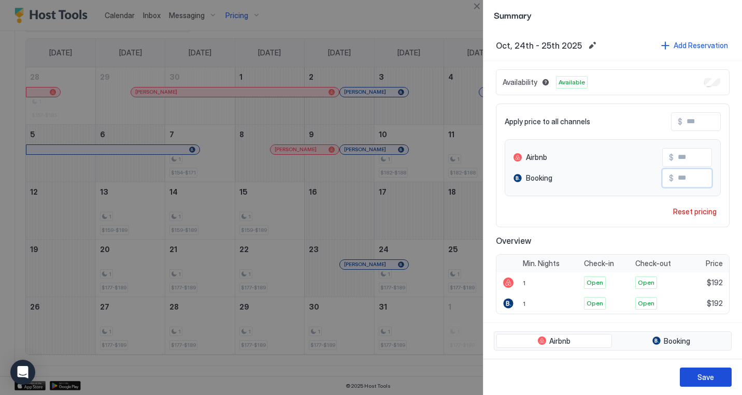
type input "***"
click at [703, 377] on div "Save" at bounding box center [706, 377] width 17 height 11
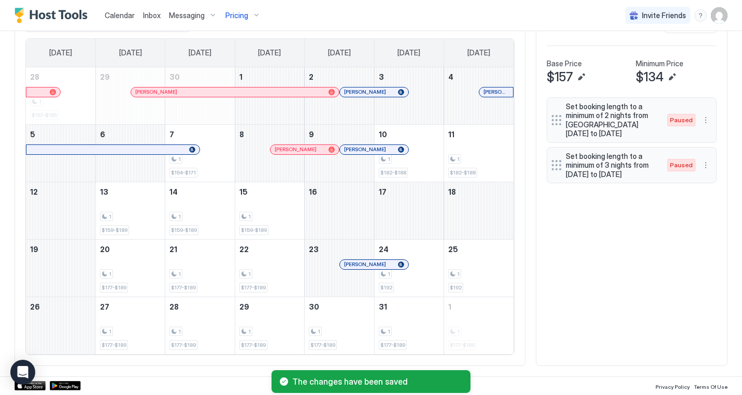
click at [644, 289] on div "All Airbnb Booking Today Oct Sunday Monday Tuesday Wednesday Thursday Friday Sa…" at bounding box center [371, 184] width 713 height 364
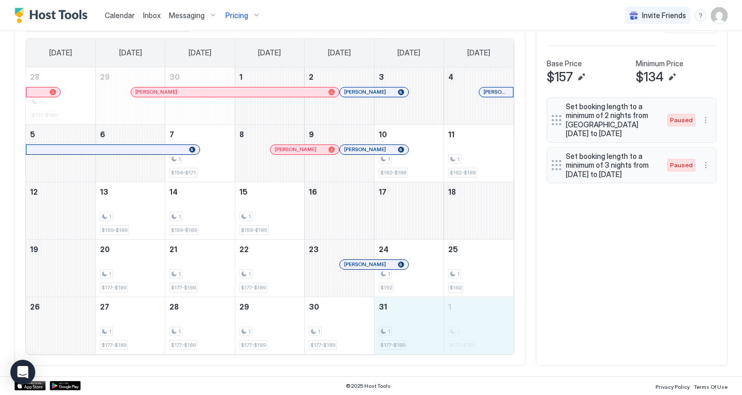
drag, startPoint x: 415, startPoint y: 331, endPoint x: 485, endPoint y: 331, distance: 69.5
click at [444, 331] on div "31 1 $177-$189" at bounding box center [409, 326] width 69 height 57
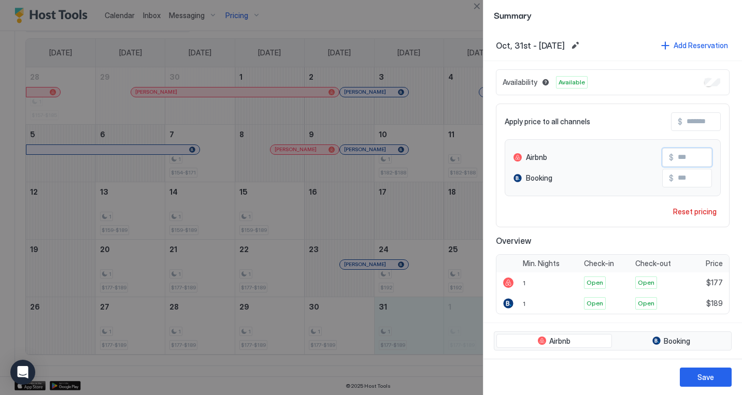
drag, startPoint x: 682, startPoint y: 159, endPoint x: 700, endPoint y: 159, distance: 18.1
click at [700, 159] on input "***" at bounding box center [715, 158] width 83 height 18
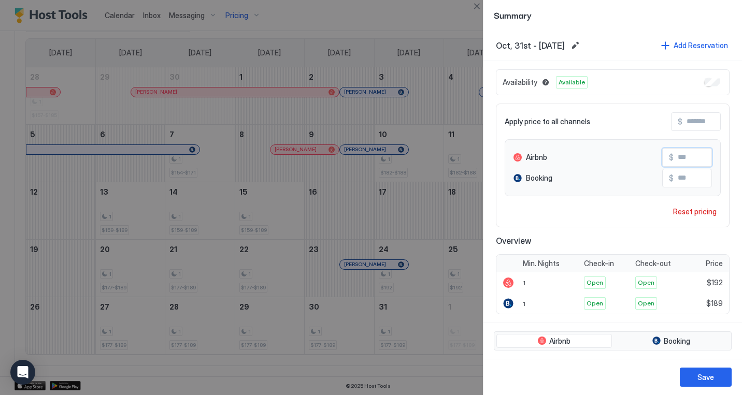
type input "***"
drag, startPoint x: 681, startPoint y: 179, endPoint x: 736, endPoint y: 179, distance: 54.9
click at [736, 179] on input "***" at bounding box center [715, 178] width 83 height 18
type input "***"
click at [708, 379] on div "Save" at bounding box center [706, 377] width 17 height 11
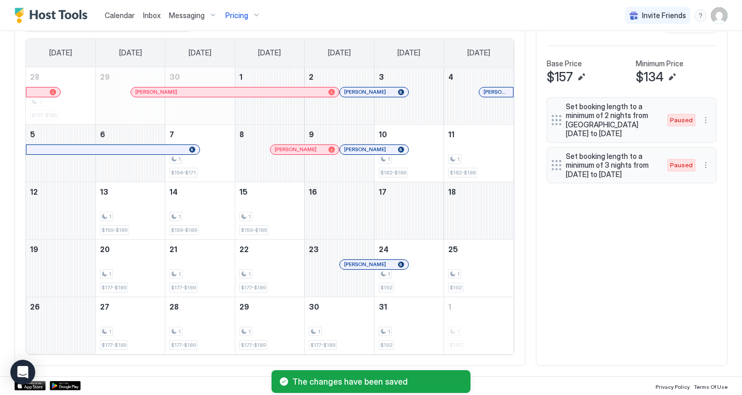
click at [599, 324] on div "All Airbnb Booking Today Oct Sunday Monday Tuesday Wednesday Thursday Friday Sa…" at bounding box center [371, 184] width 713 height 364
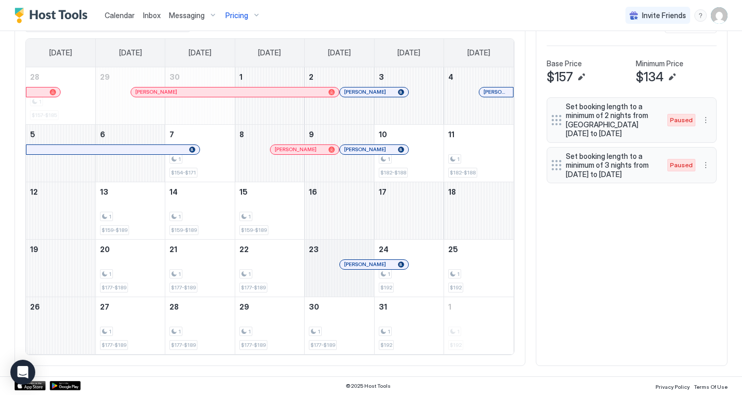
click at [321, 280] on div "October 23, 2025" at bounding box center [339, 268] width 69 height 57
click at [252, 275] on div "1" at bounding box center [269, 275] width 61 height 10
click at [326, 273] on div "October 23, 2025" at bounding box center [339, 268] width 69 height 57
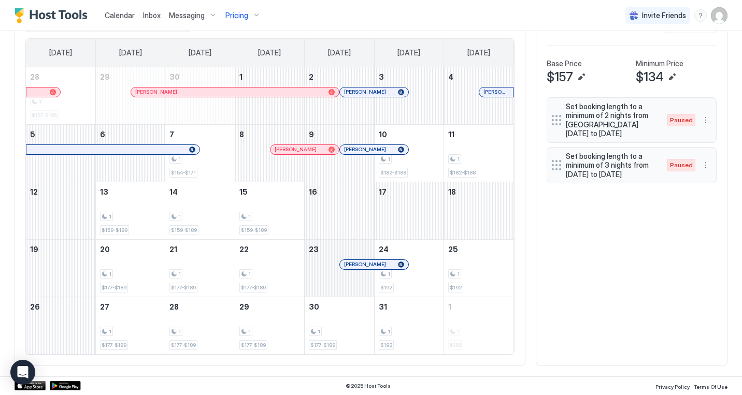
click at [326, 273] on div "October 23, 2025" at bounding box center [339, 268] width 69 height 57
click at [413, 285] on div "1 $192" at bounding box center [409, 268] width 61 height 49
drag, startPoint x: 415, startPoint y: 288, endPoint x: 482, endPoint y: 288, distance: 66.9
click at [482, 288] on tr "19 20 1 $177-$189 21 1 $177-$189 22 1 $177-$189 23 Cole Watson 24 1 $192 25 1 $…" at bounding box center [270, 268] width 488 height 58
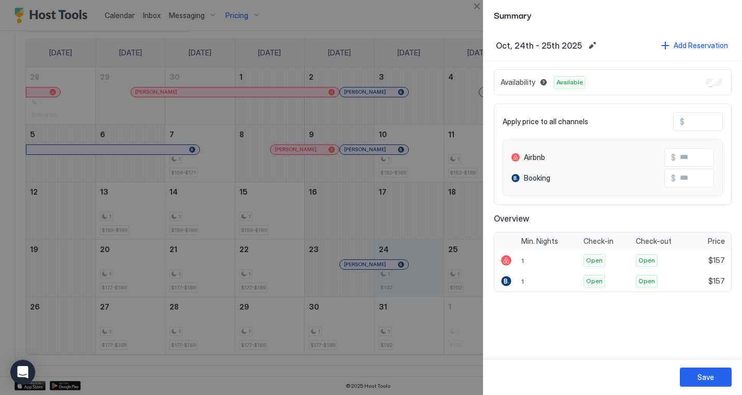
type input "***"
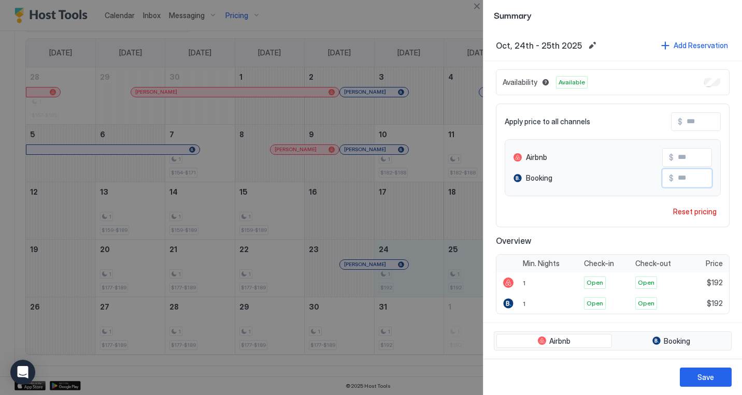
drag, startPoint x: 686, startPoint y: 177, endPoint x: 698, endPoint y: 178, distance: 11.9
click at [698, 178] on input "***" at bounding box center [715, 178] width 83 height 18
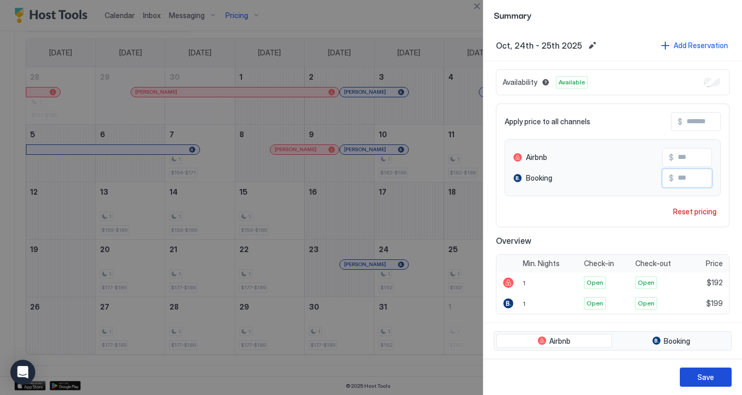
type input "***"
click at [714, 380] on div "Save" at bounding box center [706, 377] width 17 height 11
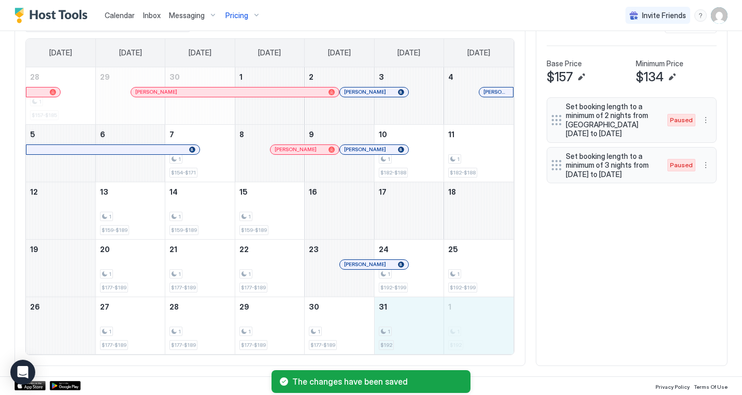
drag, startPoint x: 410, startPoint y: 334, endPoint x: 474, endPoint y: 337, distance: 64.3
click at [444, 337] on div "31 1 $192" at bounding box center [409, 326] width 69 height 57
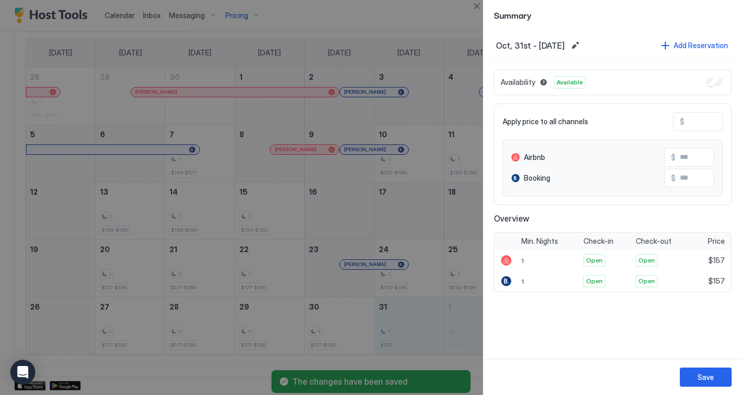
type input "***"
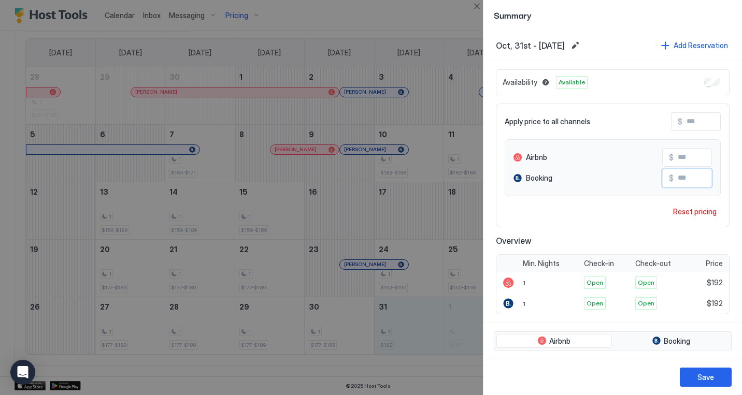
drag, startPoint x: 686, startPoint y: 175, endPoint x: 748, endPoint y: 179, distance: 61.8
click at [742, 179] on input "***" at bounding box center [715, 178] width 83 height 18
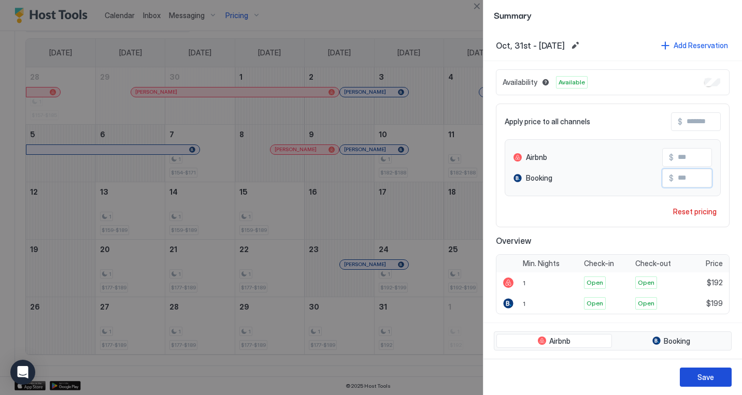
type input "***"
click at [703, 377] on div "Save" at bounding box center [706, 377] width 17 height 11
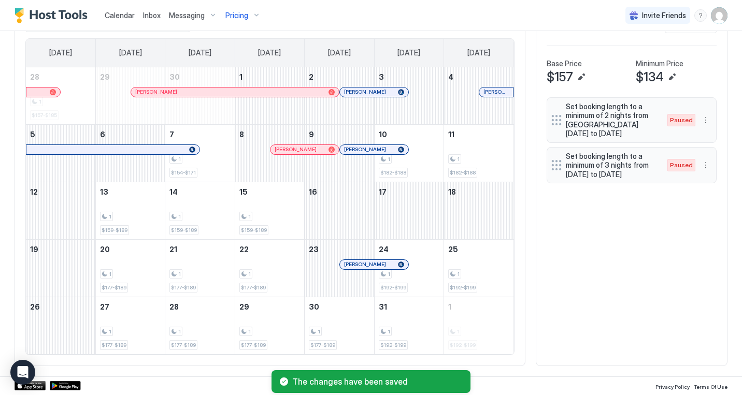
click at [555, 283] on div "All Airbnb Booking Today Oct Sunday Monday Tuesday Wednesday Thursday Friday Sa…" at bounding box center [371, 184] width 713 height 364
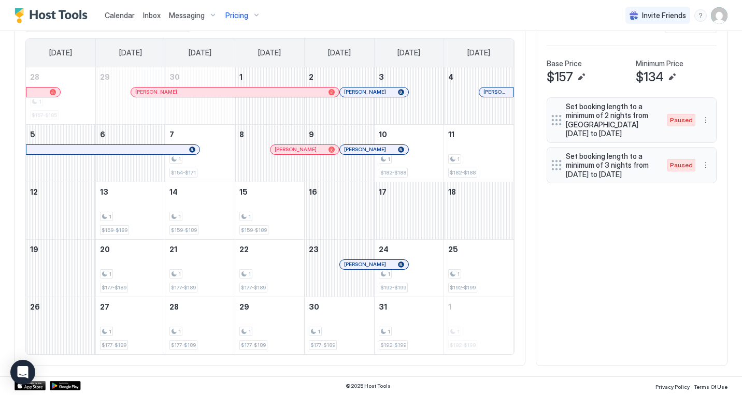
click at [622, 306] on div "All Airbnb Booking Today Oct Sunday Monday Tuesday Wednesday Thursday Friday Sa…" at bounding box center [371, 184] width 713 height 364
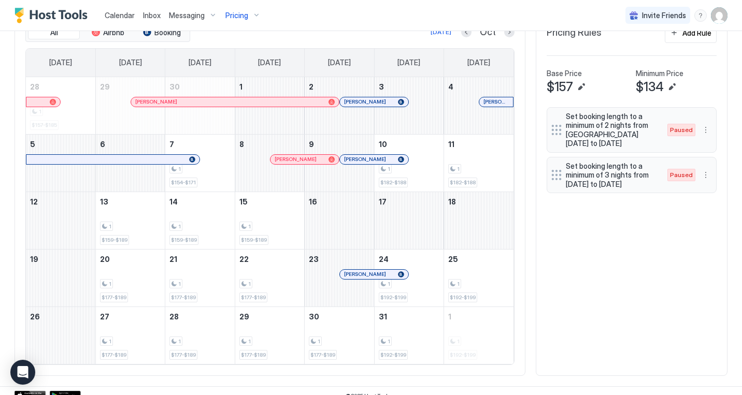
scroll to position [319, 0]
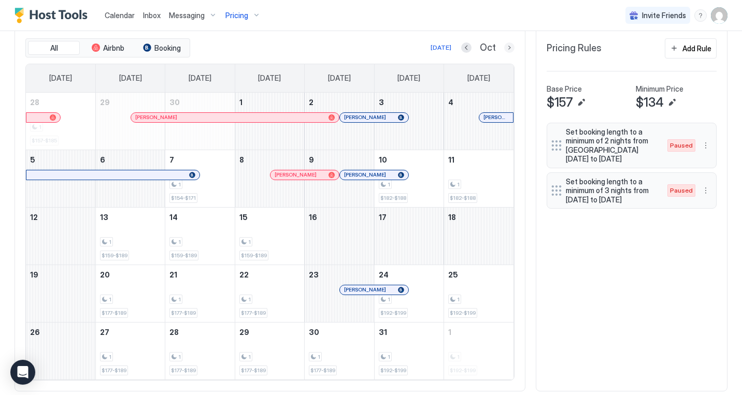
click at [508, 46] on button "Next month" at bounding box center [509, 48] width 10 height 10
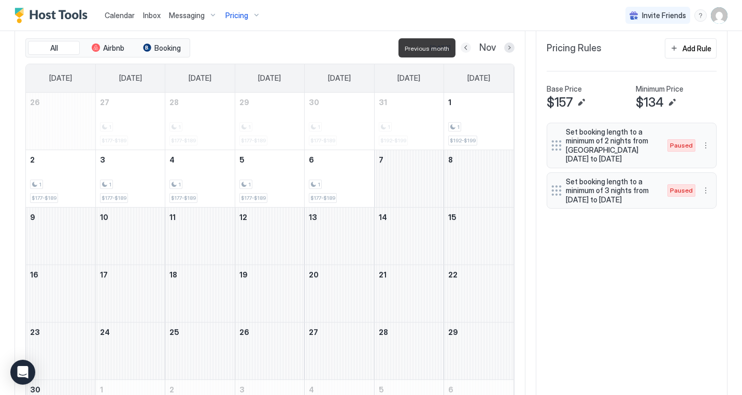
click at [468, 48] on button "Previous month" at bounding box center [466, 48] width 10 height 10
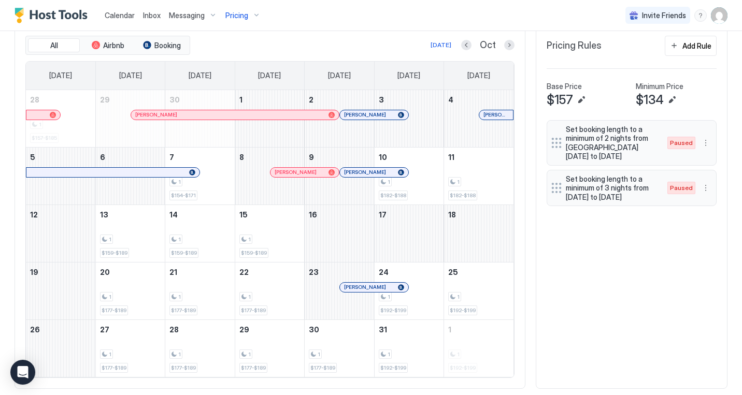
scroll to position [323, 0]
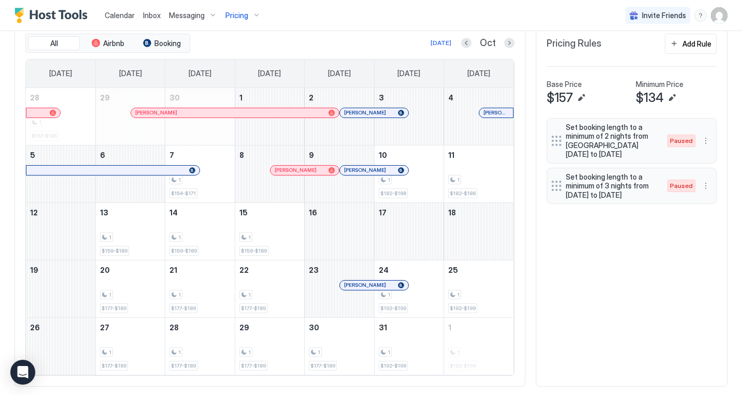
click at [333, 171] on div at bounding box center [332, 170] width 6 height 6
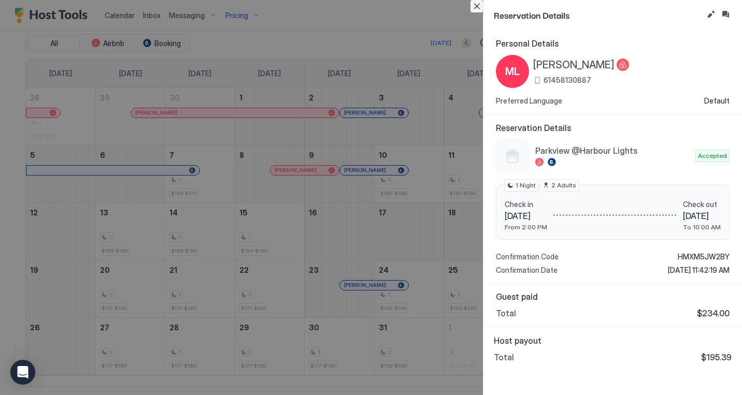
click at [477, 6] on button "Close" at bounding box center [477, 6] width 12 height 12
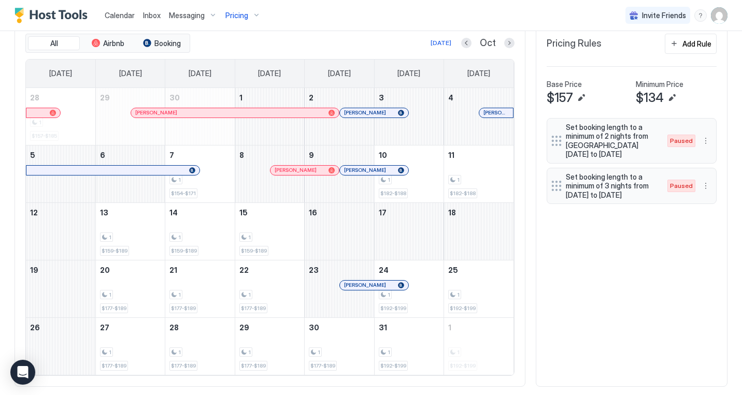
click at [366, 284] on div at bounding box center [366, 285] width 8 height 8
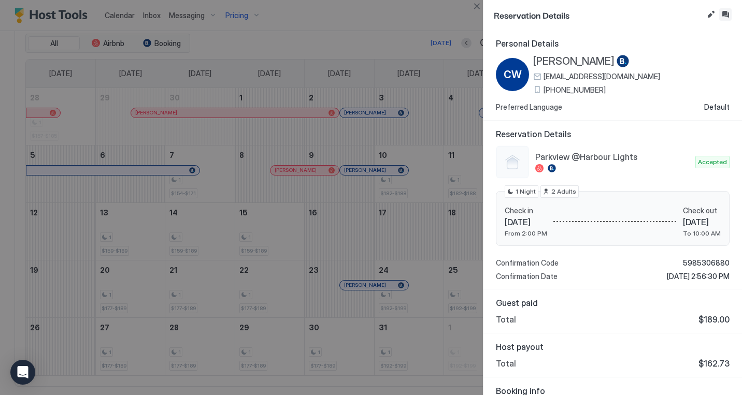
click at [729, 16] on button "Inbox" at bounding box center [725, 14] width 12 height 12
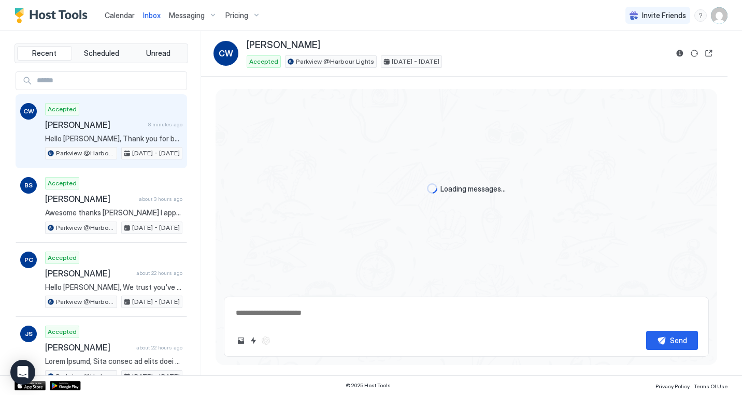
scroll to position [3, 0]
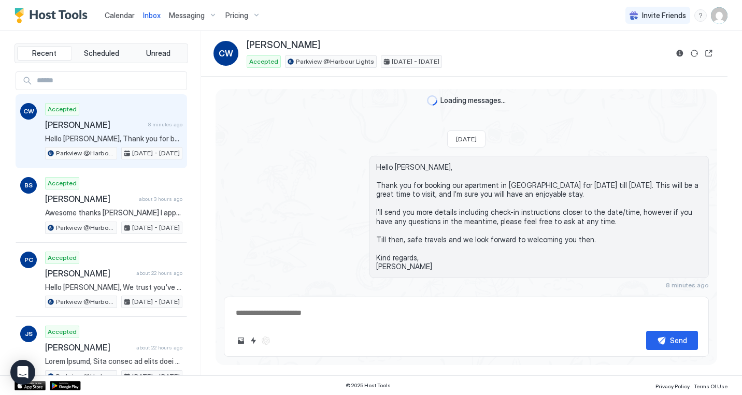
type textarea "*"
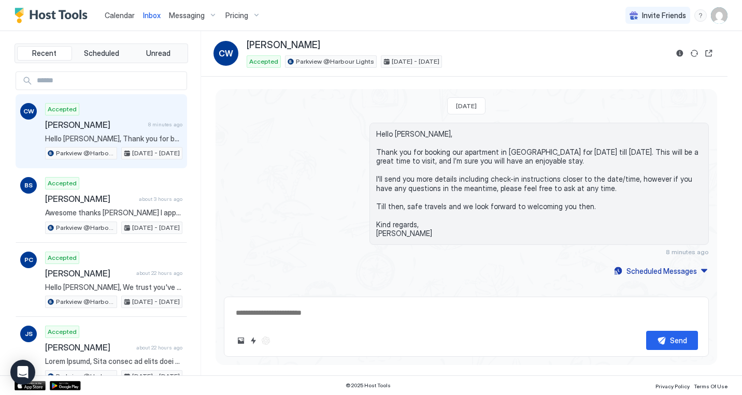
scroll to position [0, 0]
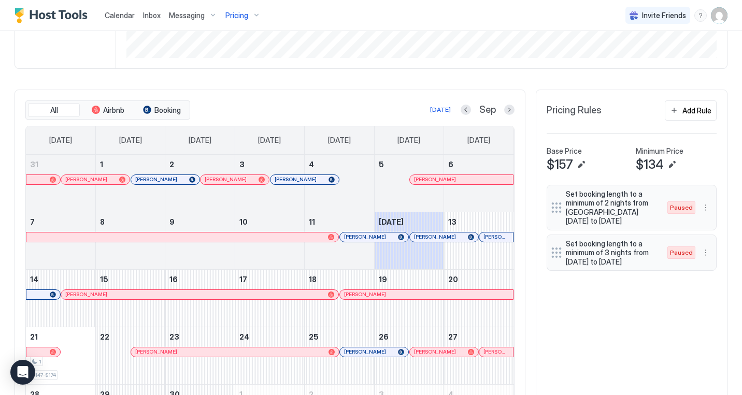
scroll to position [256, 0]
click at [513, 111] on button "Next month" at bounding box center [509, 110] width 10 height 10
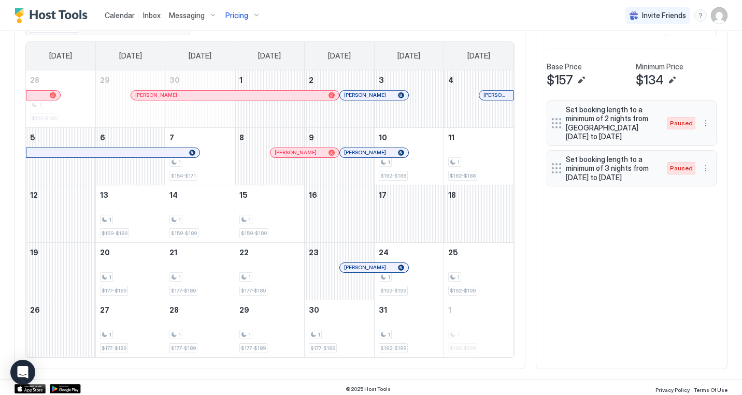
scroll to position [344, 0]
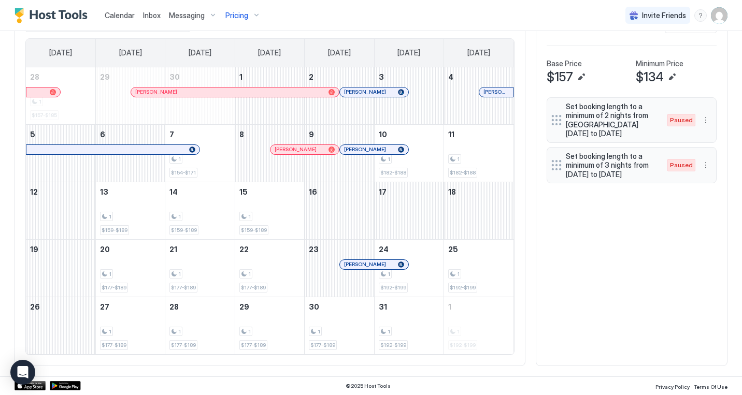
click at [402, 265] on div at bounding box center [401, 265] width 6 height 6
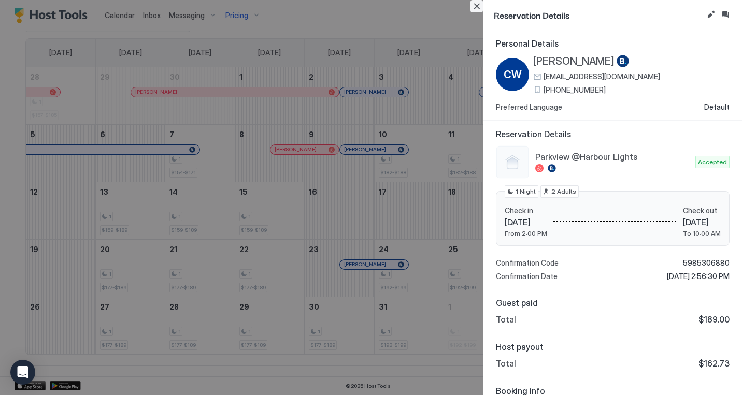
click at [480, 7] on button "Close" at bounding box center [477, 6] width 12 height 12
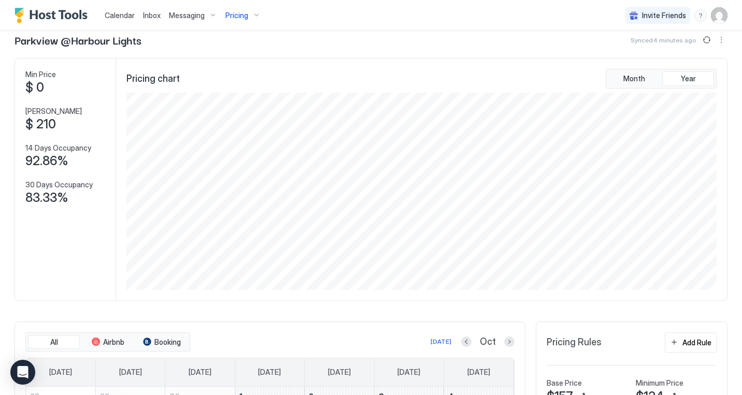
scroll to position [0, 0]
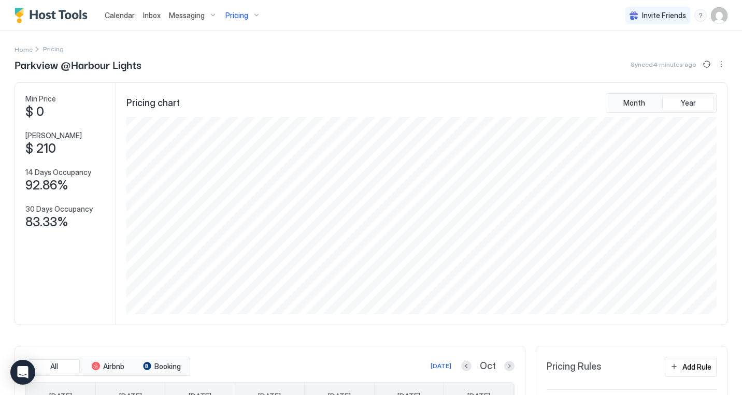
click at [206, 15] on div "Messaging" at bounding box center [193, 16] width 56 height 18
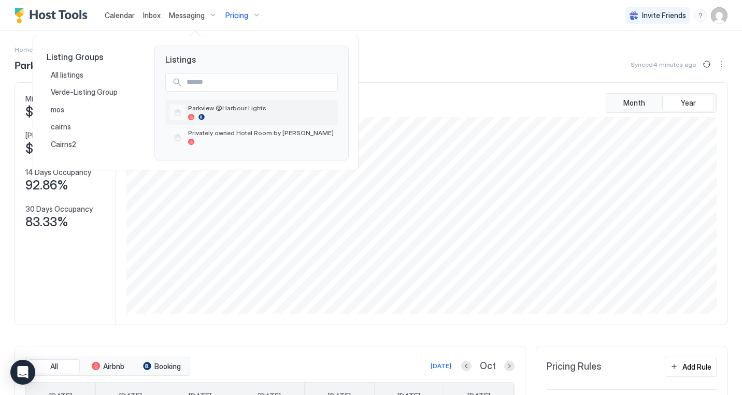
click at [250, 112] on span "Parkview @Harbour Lights" at bounding box center [261, 108] width 146 height 8
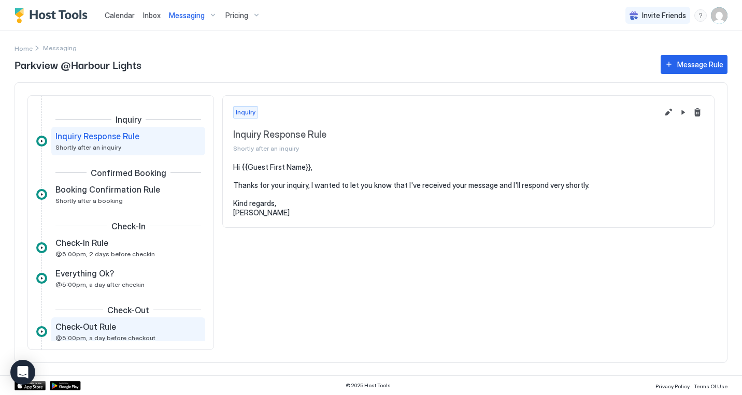
click at [148, 332] on div "Check-Out Rule @5:00pm, a day before checkout" at bounding box center [120, 332] width 131 height 20
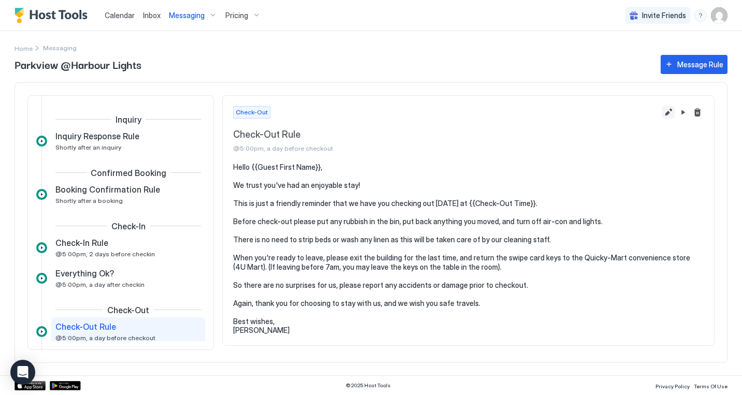
click at [670, 111] on button "Edit message rule" at bounding box center [668, 112] width 12 height 12
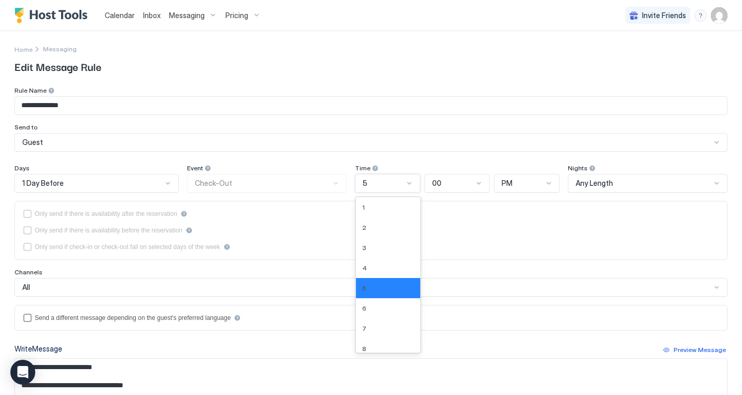
click at [411, 183] on div at bounding box center [409, 183] width 8 height 8
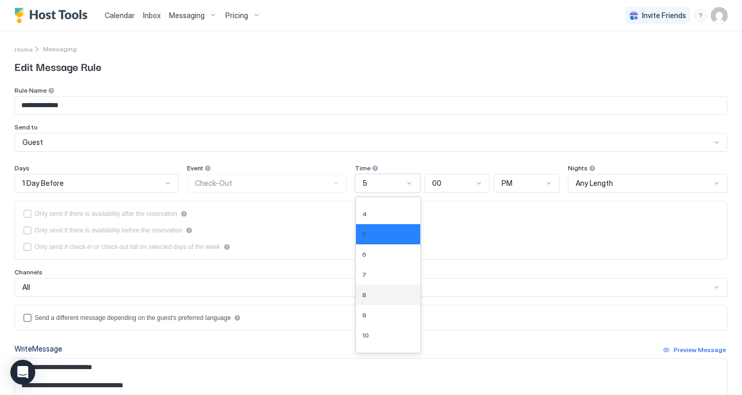
click at [377, 299] on div "8" at bounding box center [388, 295] width 52 height 8
click at [168, 184] on div at bounding box center [168, 183] width 8 height 8
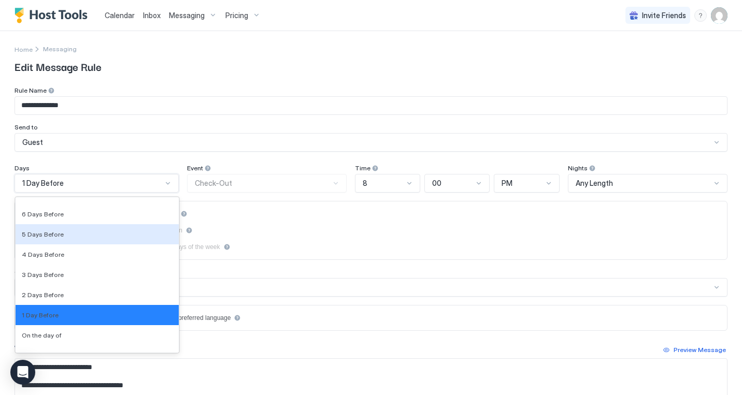
scroll to position [1514, 0]
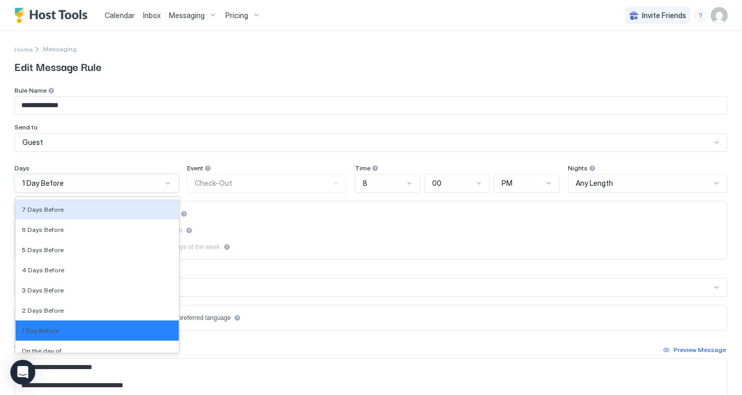
click at [169, 159] on div "**********" at bounding box center [371, 297] width 713 height 421
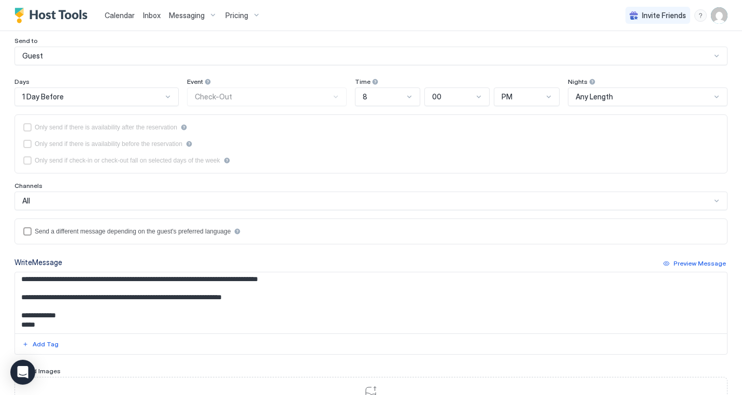
scroll to position [182, 0]
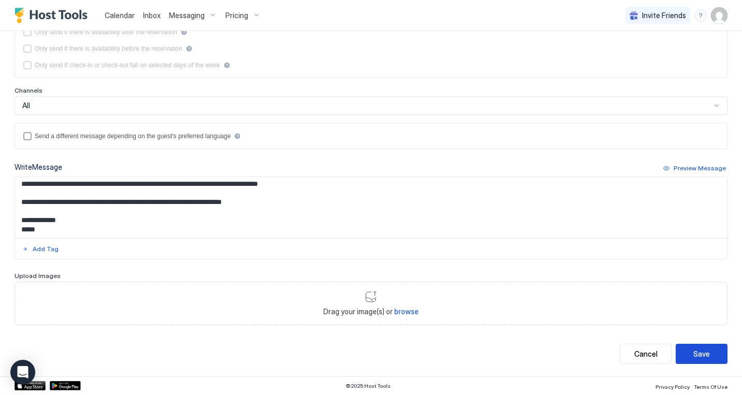
click at [706, 353] on div "Save" at bounding box center [702, 354] width 17 height 11
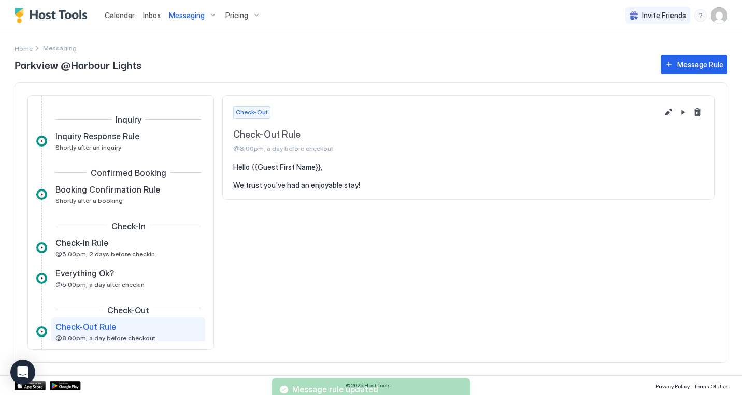
scroll to position [59, 0]
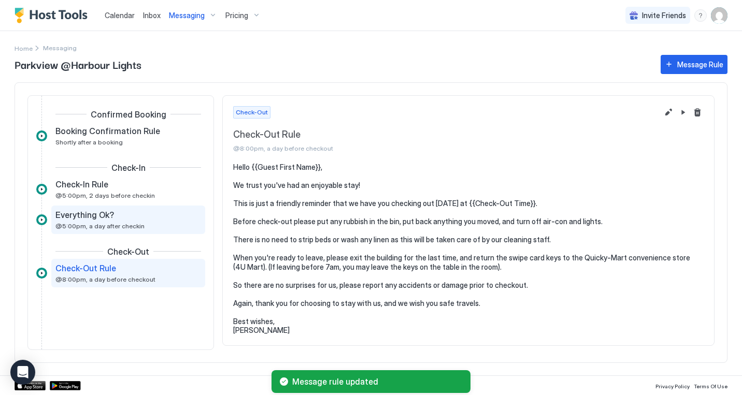
click at [126, 227] on span "@5:00pm, a day after checkin" at bounding box center [99, 226] width 89 height 8
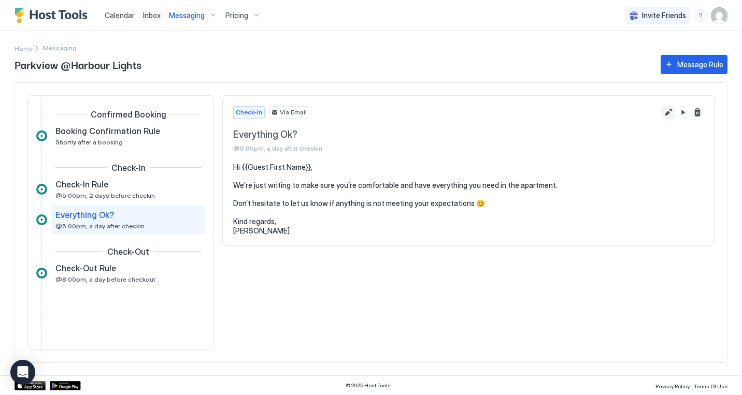
click at [668, 112] on button "Edit message rule" at bounding box center [668, 112] width 12 height 12
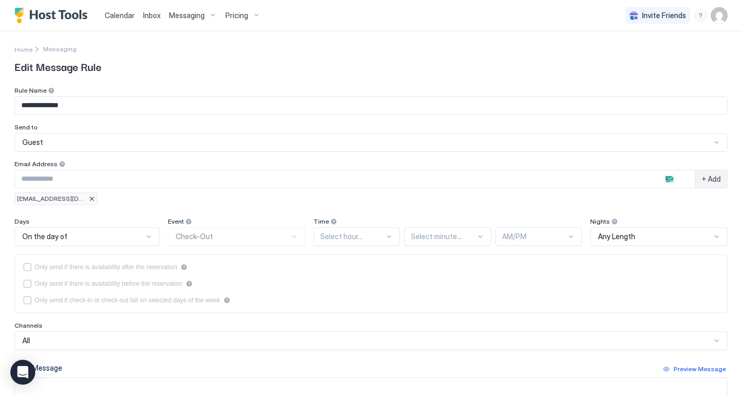
type textarea "**********"
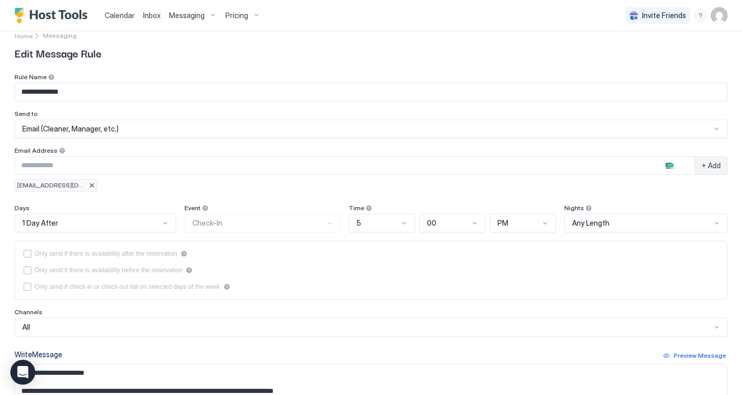
click at [162, 233] on div "1 Day After" at bounding box center [96, 223] width 162 height 19
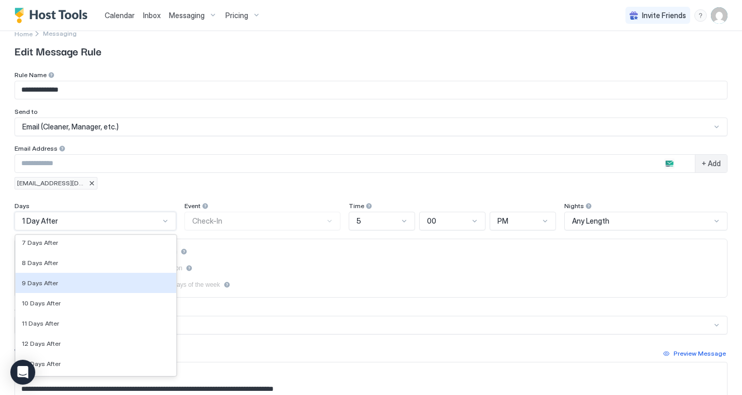
scroll to position [1957, 0]
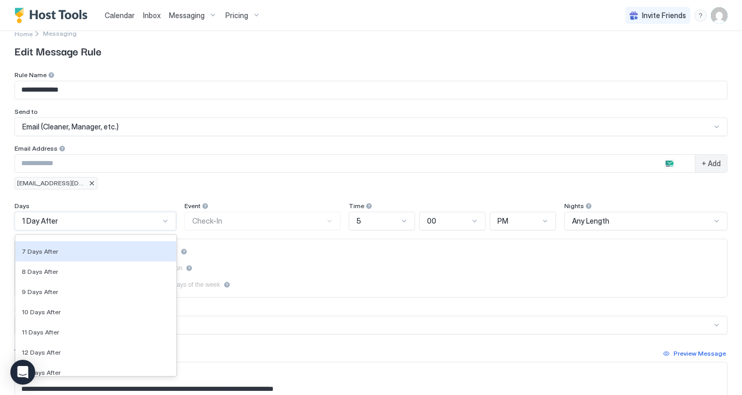
click at [173, 187] on div "jamwest@hotmail.com" at bounding box center [371, 183] width 713 height 12
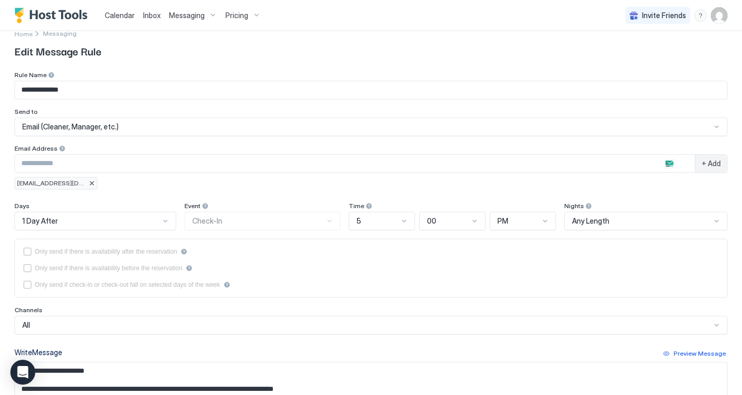
click at [348, 259] on div "Only send if there is availability after the reservation Only send if there is …" at bounding box center [371, 268] width 696 height 41
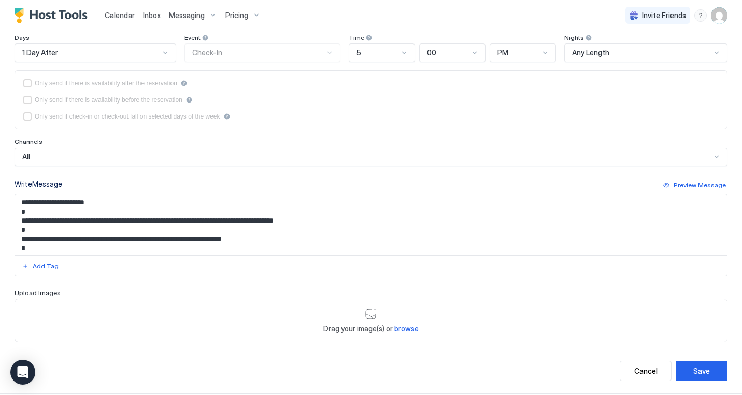
scroll to position [187, 0]
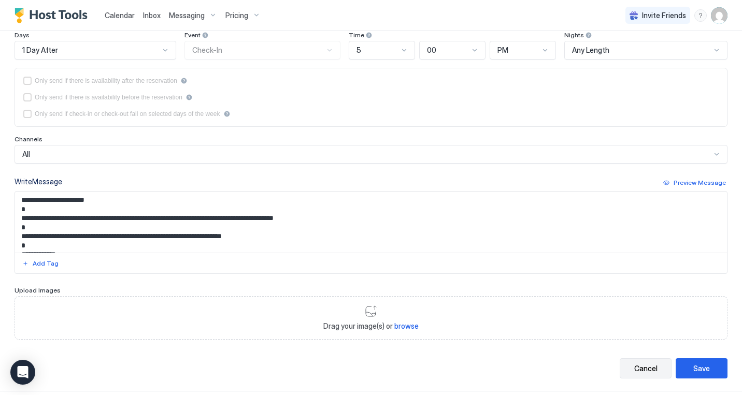
click at [640, 369] on div "Cancel" at bounding box center [645, 368] width 23 height 11
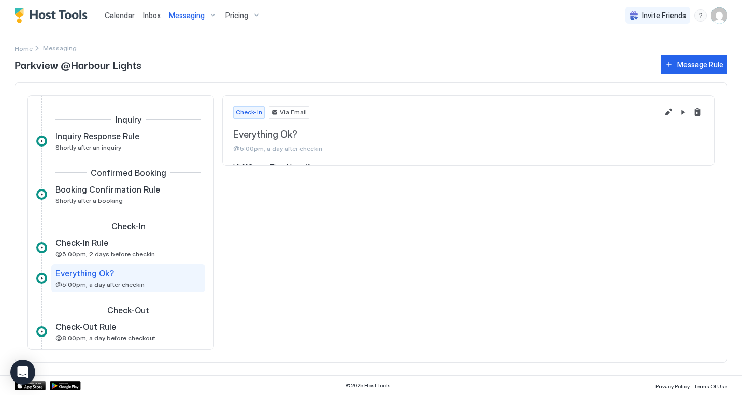
scroll to position [55, 0]
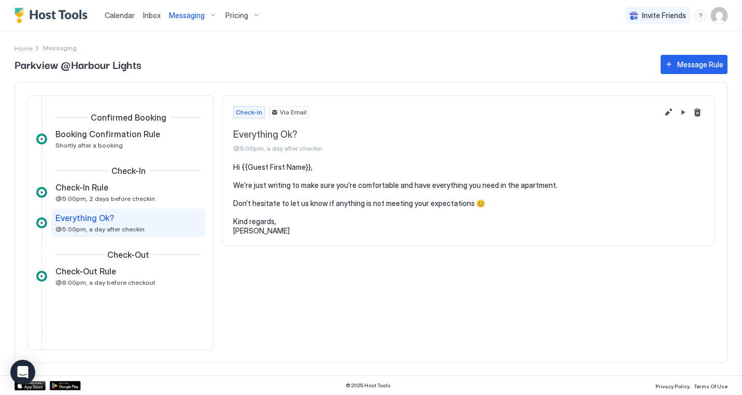
click at [116, 17] on span "Calendar" at bounding box center [120, 15] width 30 height 9
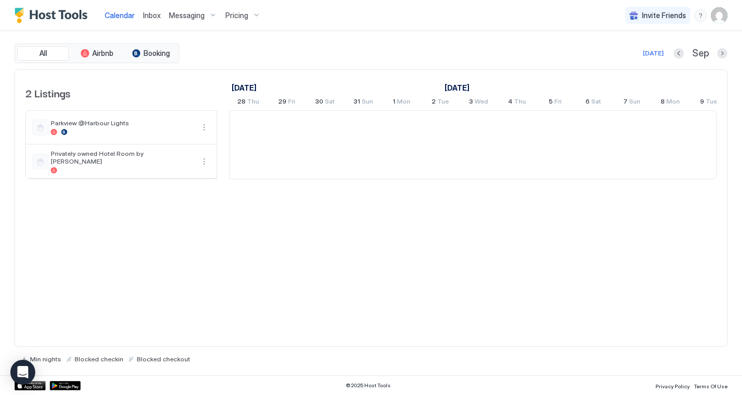
scroll to position [0, 576]
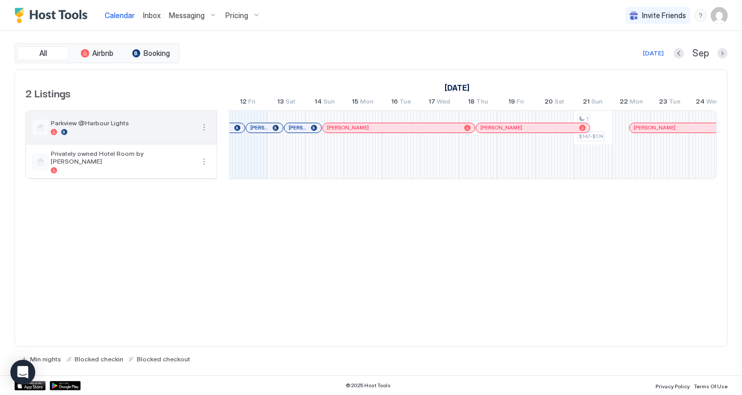
click at [206, 128] on button "More options" at bounding box center [204, 127] width 12 height 12
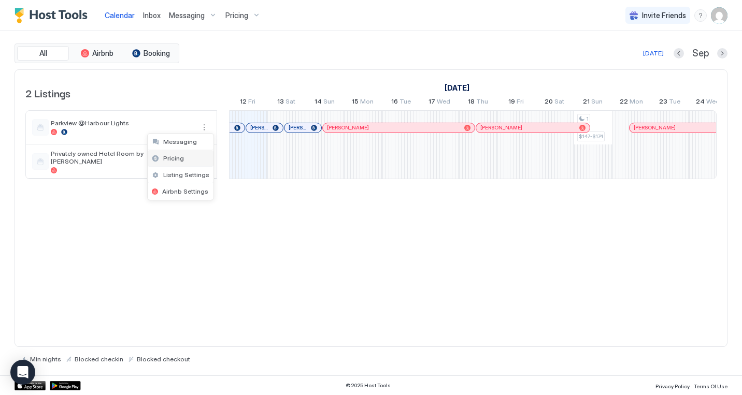
click at [184, 159] on div "Pricing" at bounding box center [181, 158] width 66 height 17
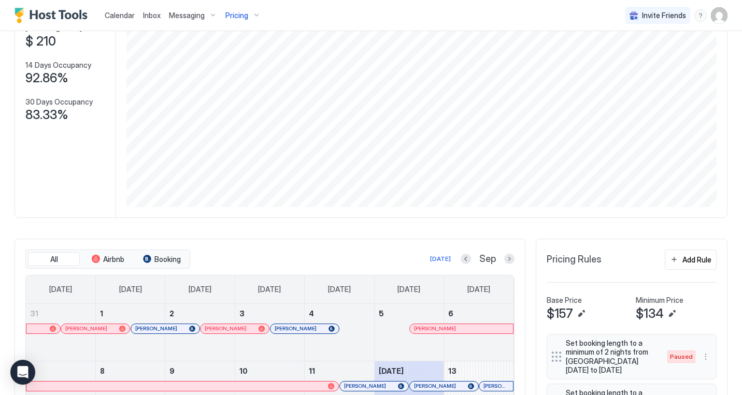
scroll to position [129, 0]
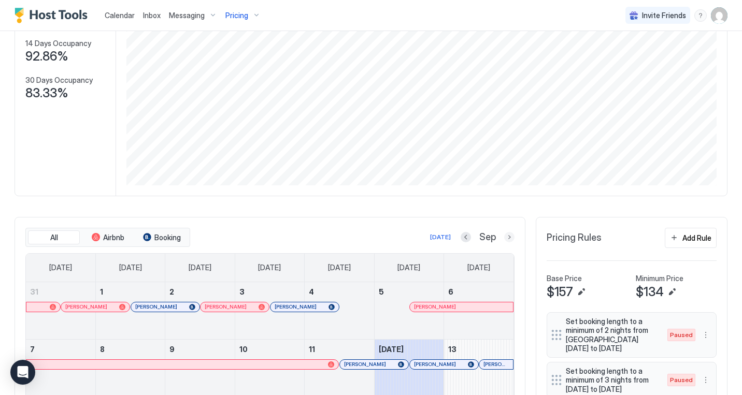
click at [509, 238] on button "Next month" at bounding box center [509, 237] width 10 height 10
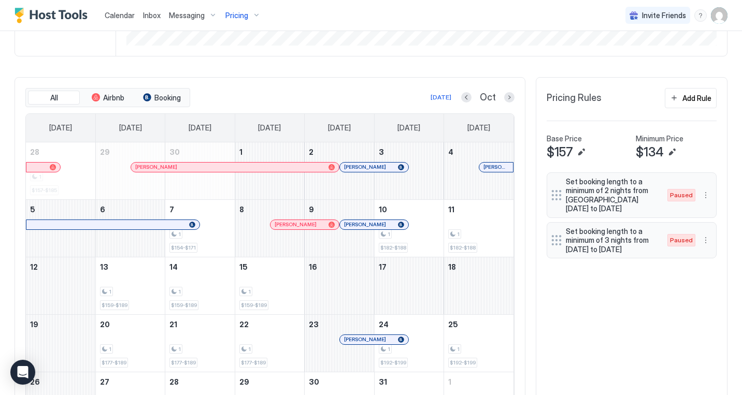
scroll to position [271, 0]
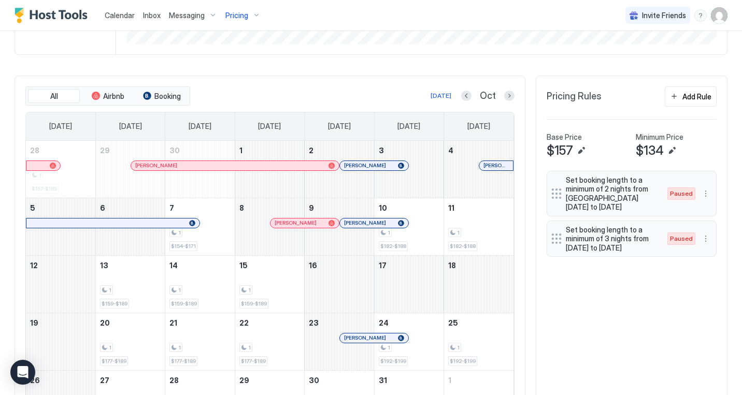
click at [371, 82] on div "All Airbnb Booking Today Oct Sunday Monday Tuesday Wednesday Thursday Friday Sa…" at bounding box center [270, 258] width 511 height 364
click at [578, 324] on div "All Airbnb Booking Today Oct Sunday Monday Tuesday Wednesday Thursday Friday Sa…" at bounding box center [371, 258] width 713 height 364
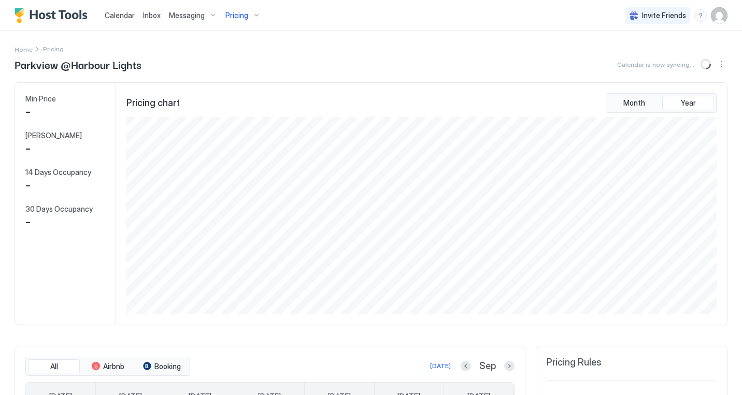
scroll to position [197, 593]
